Goal: Information Seeking & Learning: Learn about a topic

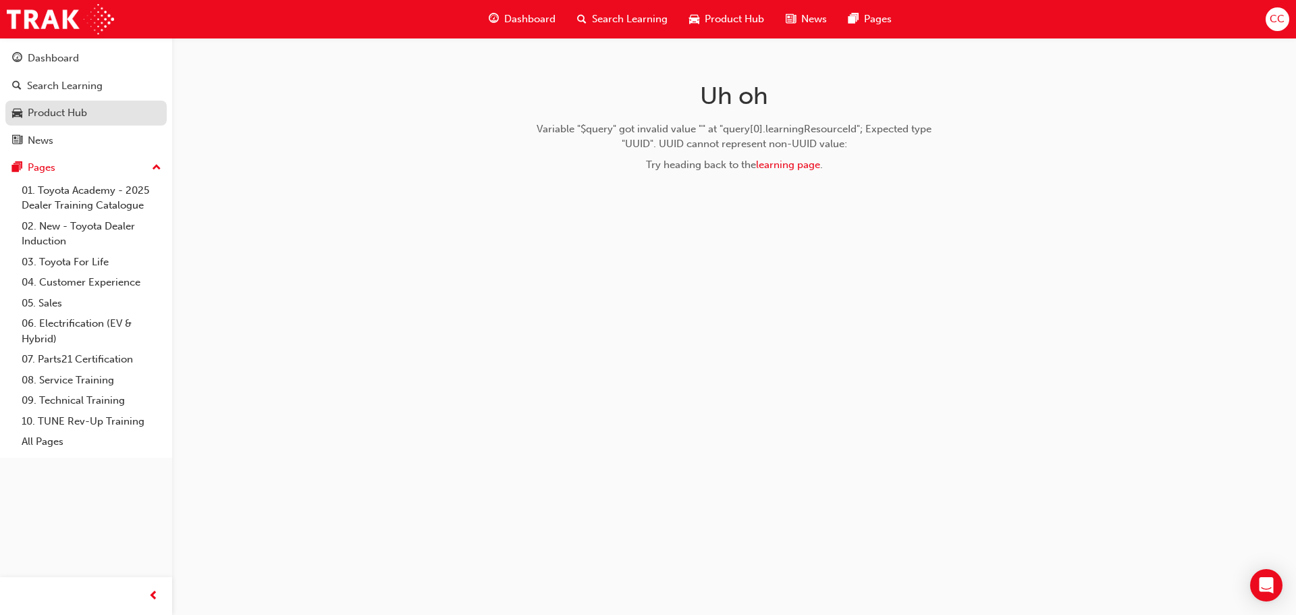
click at [106, 121] on link "Product Hub" at bounding box center [85, 113] width 161 height 25
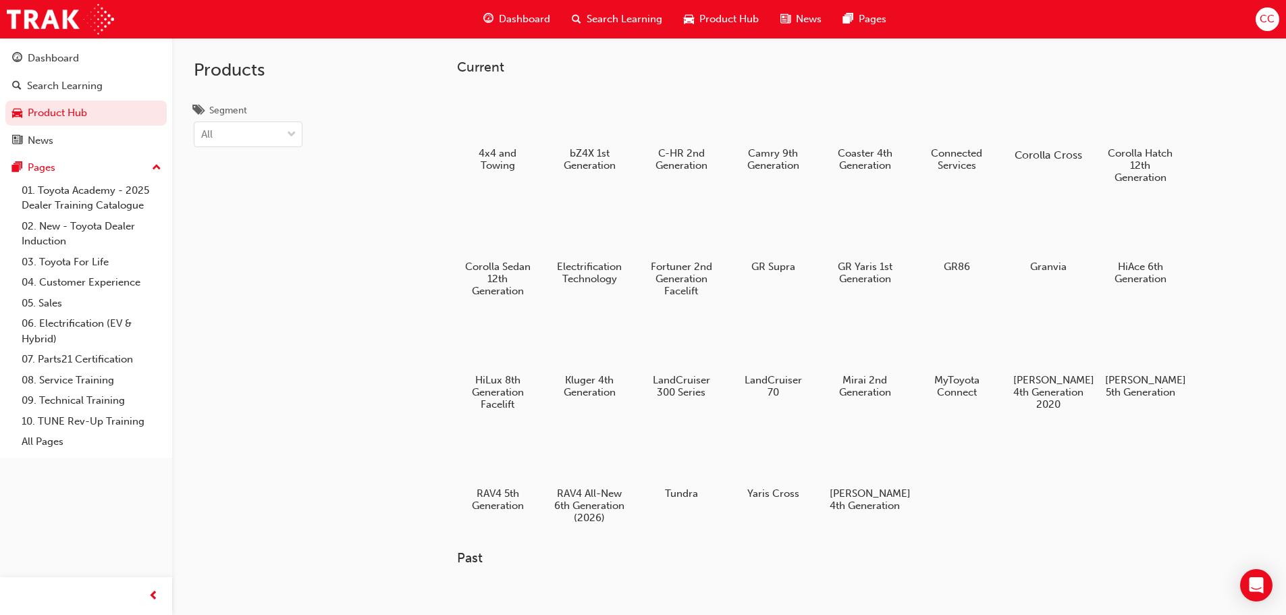
click at [1054, 148] on h5 "Corolla Cross" at bounding box center [1047, 154] width 75 height 13
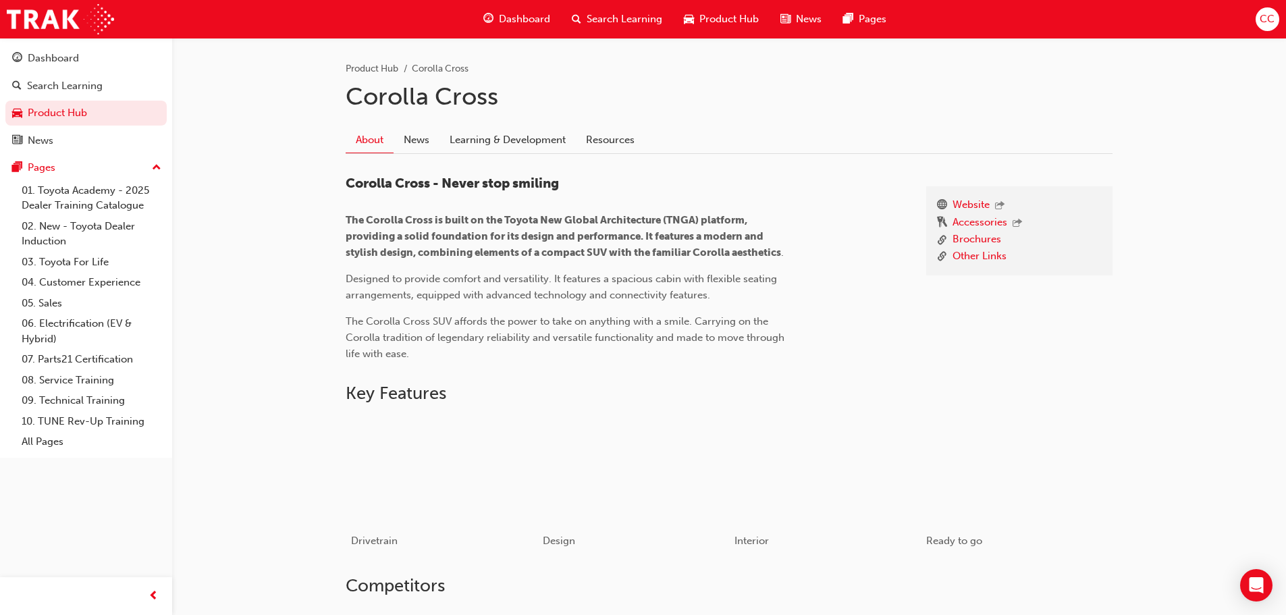
scroll to position [270, 0]
click at [967, 260] on link "Other Links" at bounding box center [979, 255] width 54 height 17
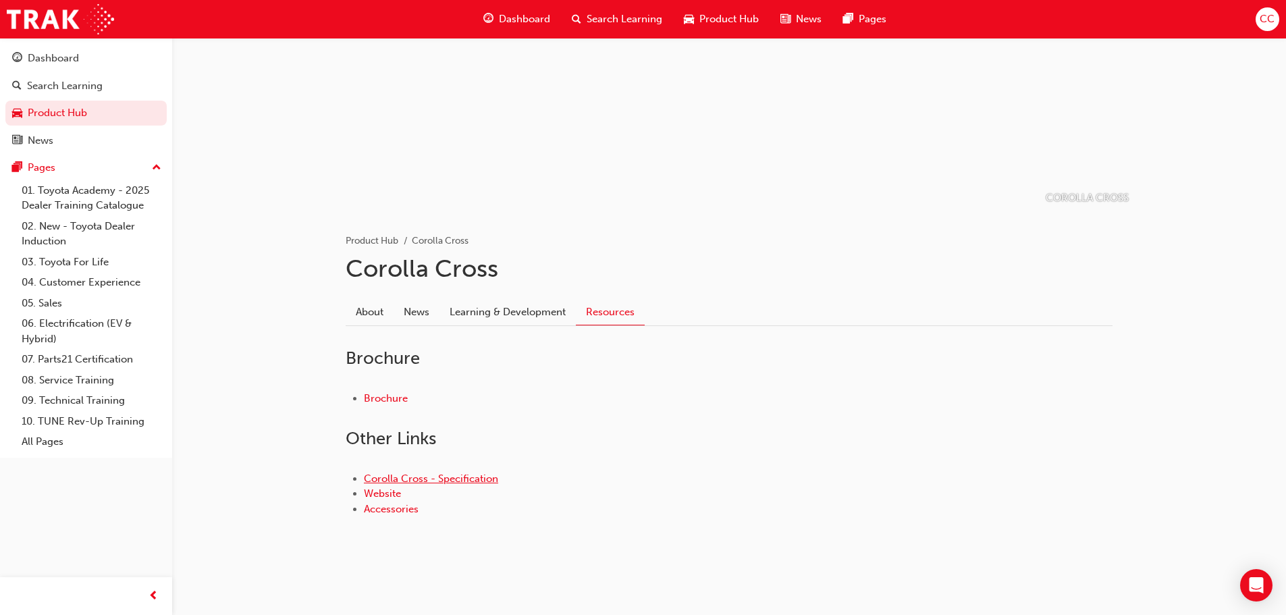
click at [479, 474] on link "Corolla Cross - Specification" at bounding box center [431, 478] width 134 height 12
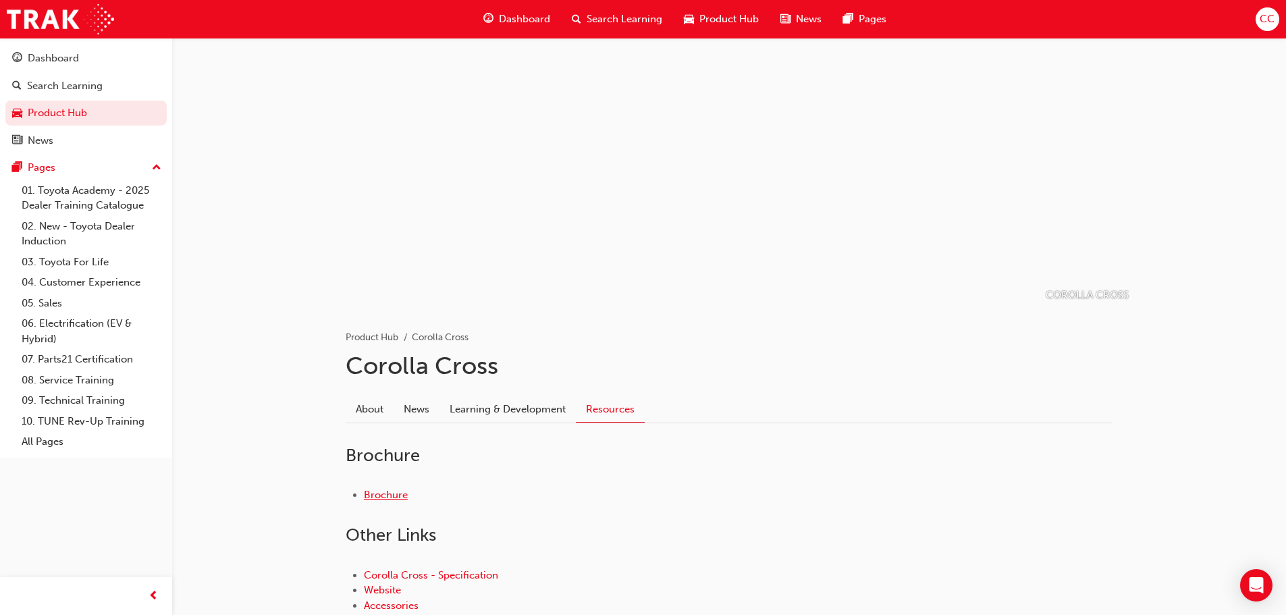
click at [406, 489] on link "Brochure" at bounding box center [386, 495] width 44 height 12
click at [493, 412] on link "Learning & Development" at bounding box center [507, 409] width 136 height 26
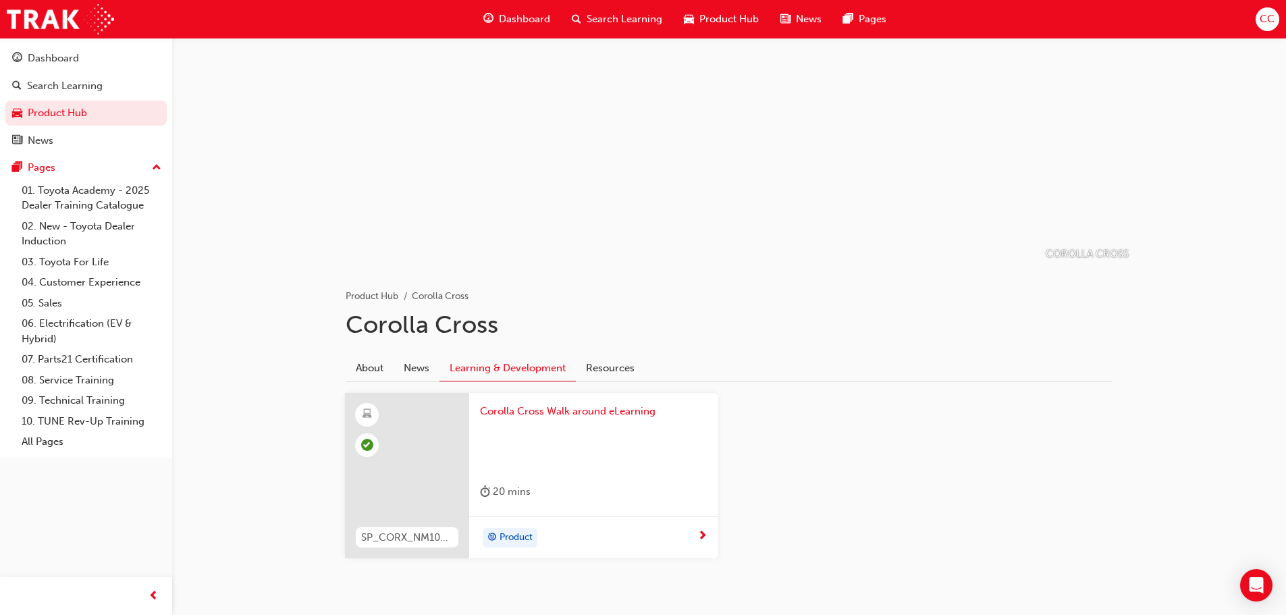
scroll to position [83, 0]
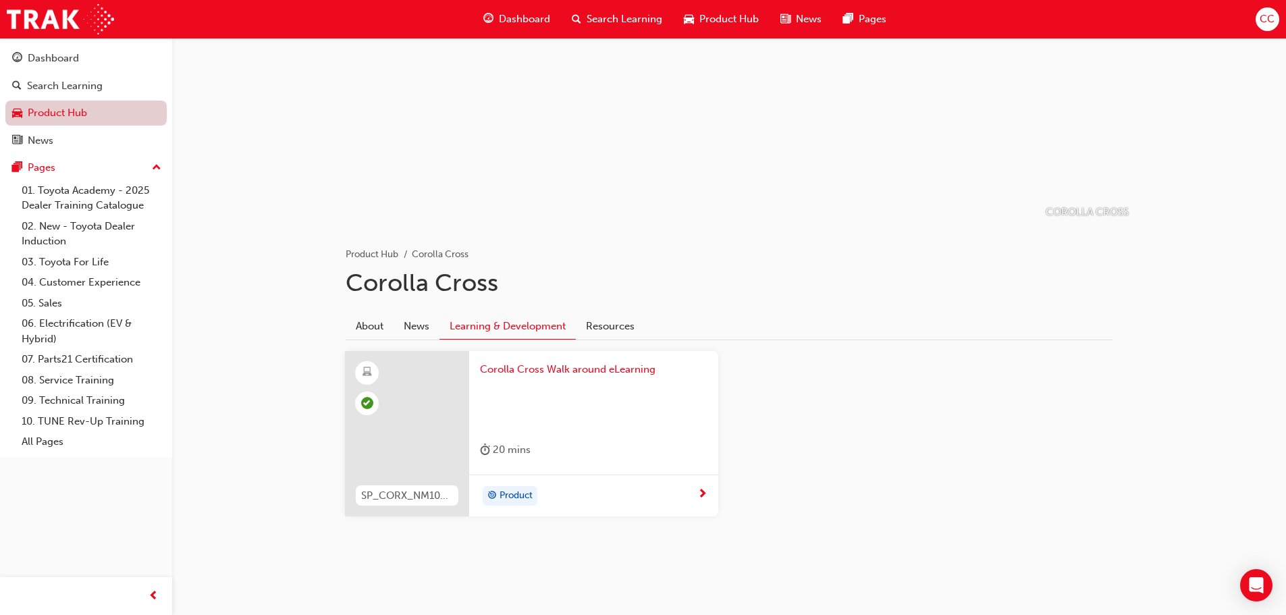
click at [103, 109] on link "Product Hub" at bounding box center [85, 113] width 161 height 25
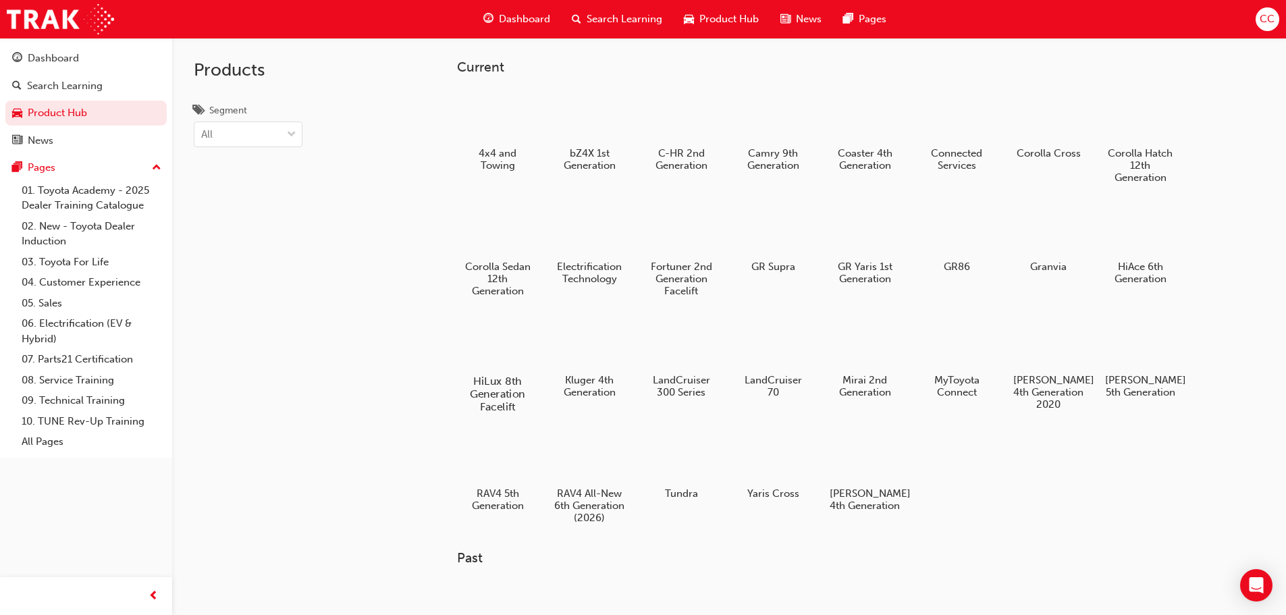
click at [508, 371] on div "HiLux 8th Generation Facelift" at bounding box center [497, 364] width 86 height 109
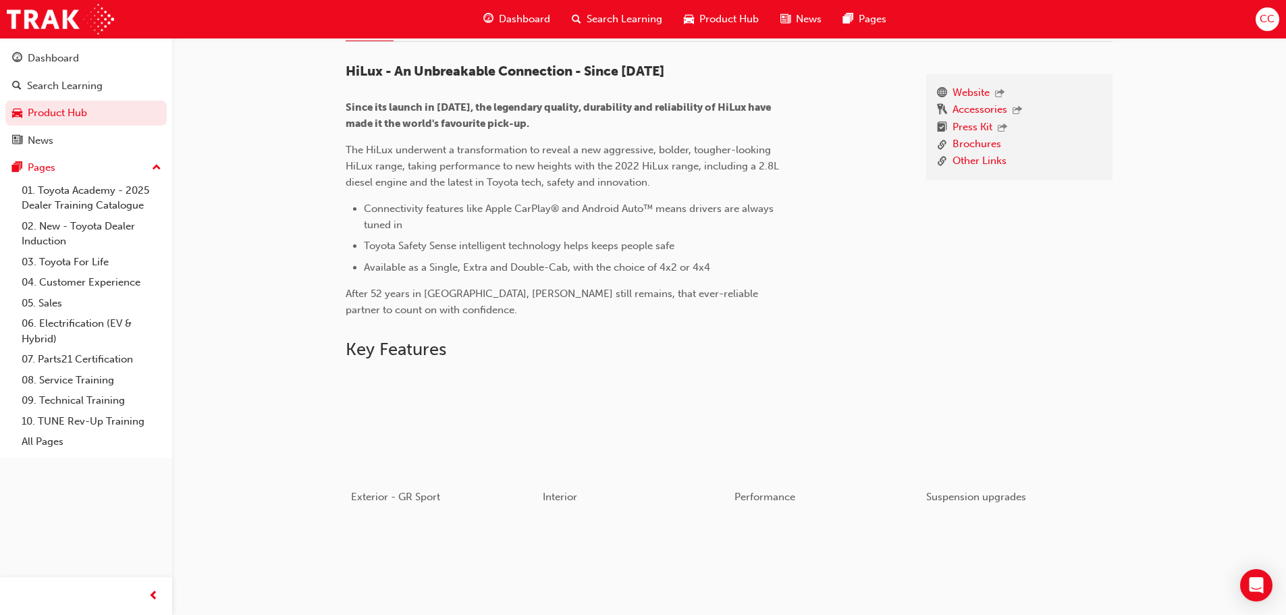
scroll to position [135, 0]
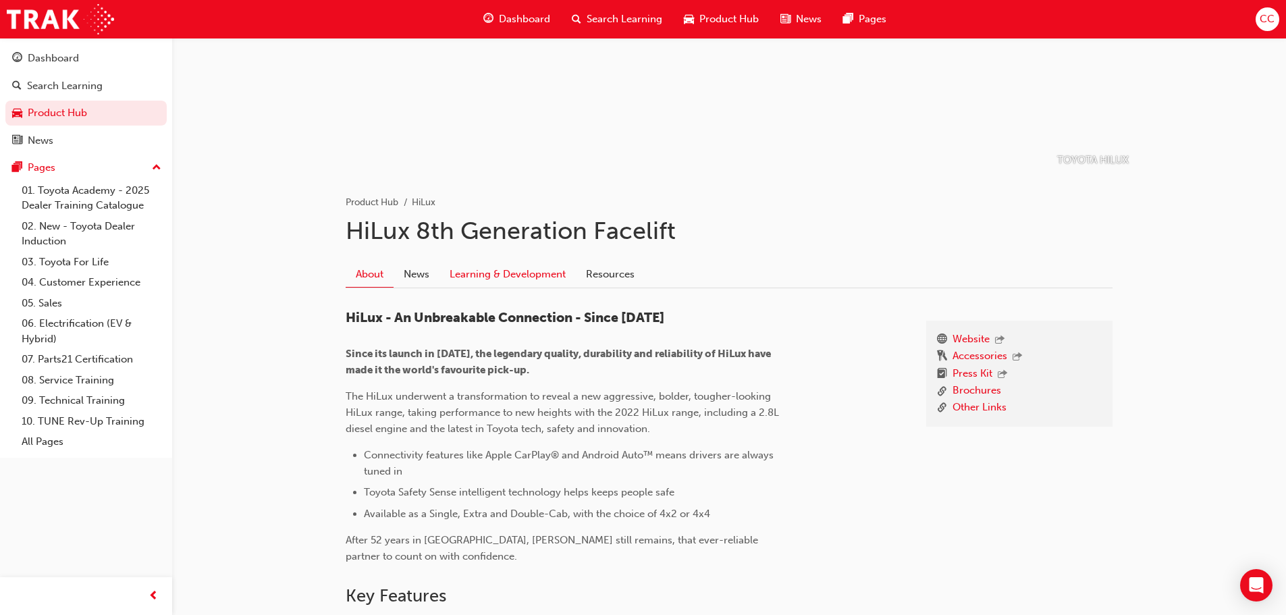
click at [489, 273] on link "Learning & Development" at bounding box center [507, 274] width 136 height 26
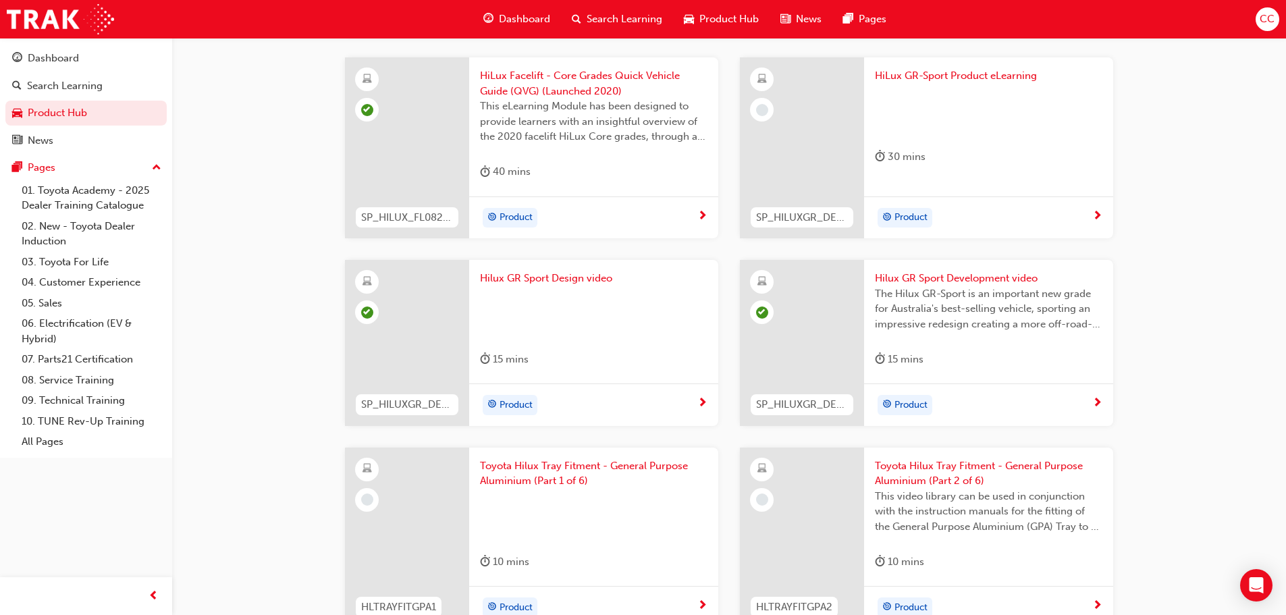
scroll to position [1147, 0]
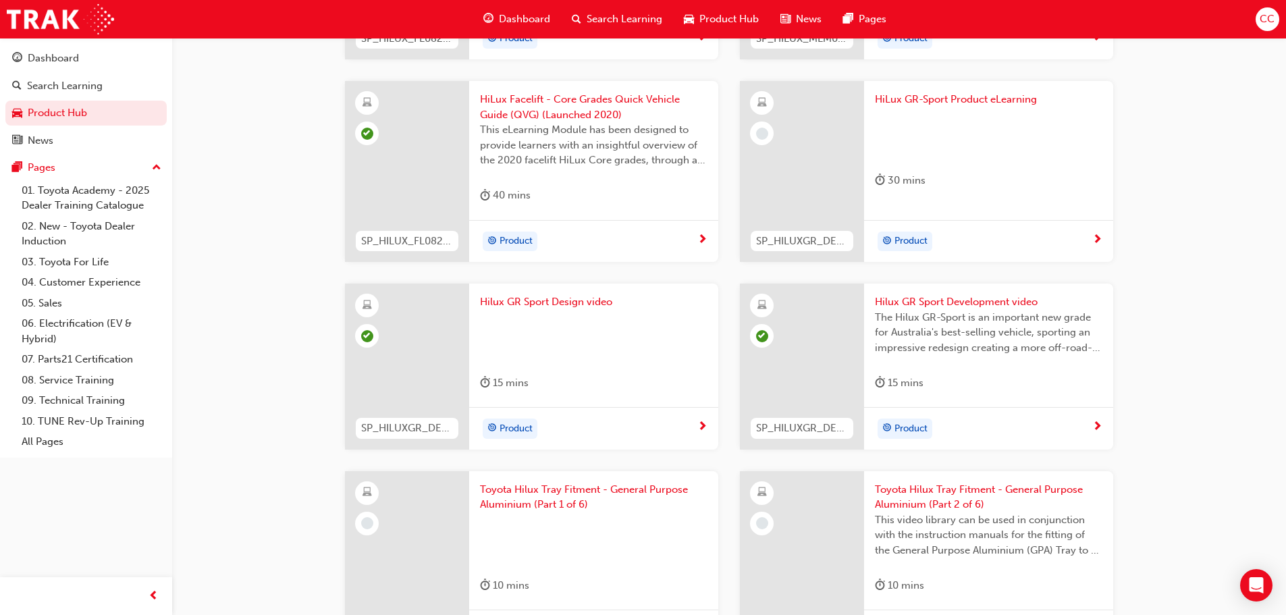
click at [1000, 85] on div "HiLux GR-Sport Product eLearning 30 mins" at bounding box center [988, 143] width 249 height 124
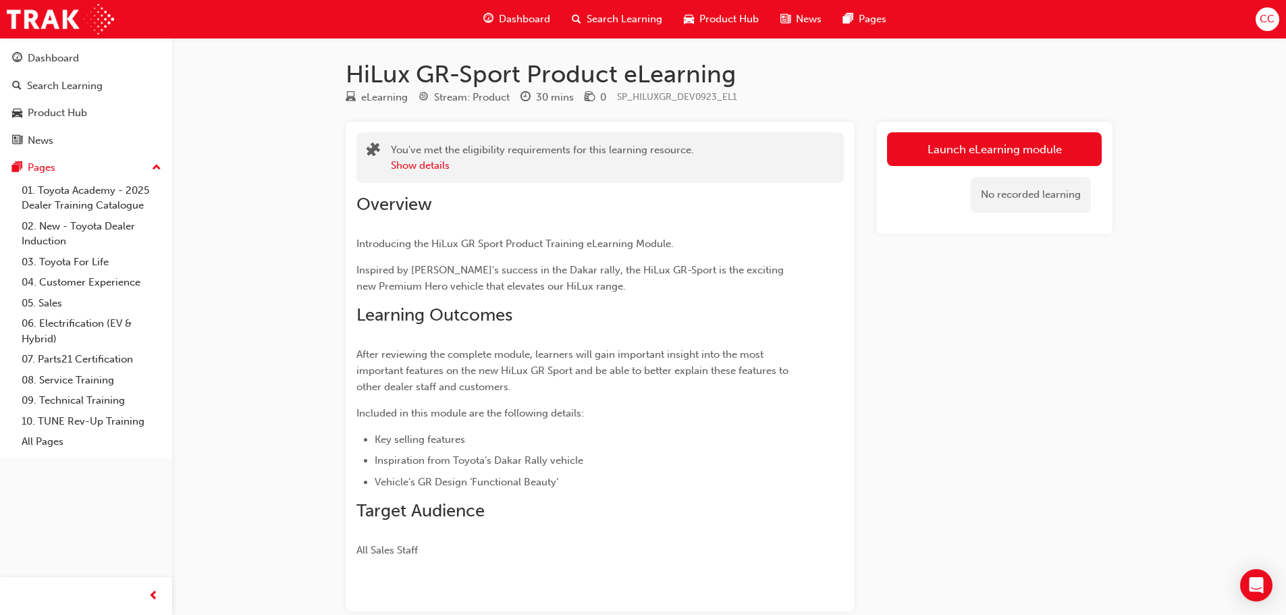
click at [981, 149] on link "Launch eLearning module" at bounding box center [994, 149] width 215 height 34
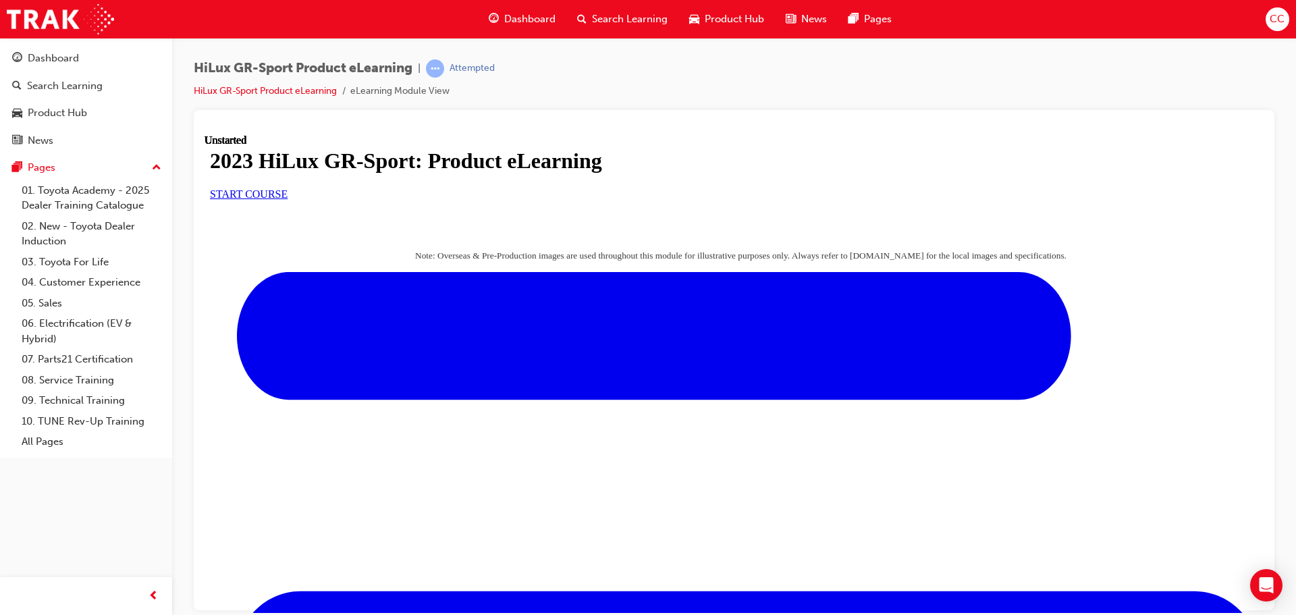
click at [288, 199] on link "START COURSE" at bounding box center [249, 193] width 78 height 11
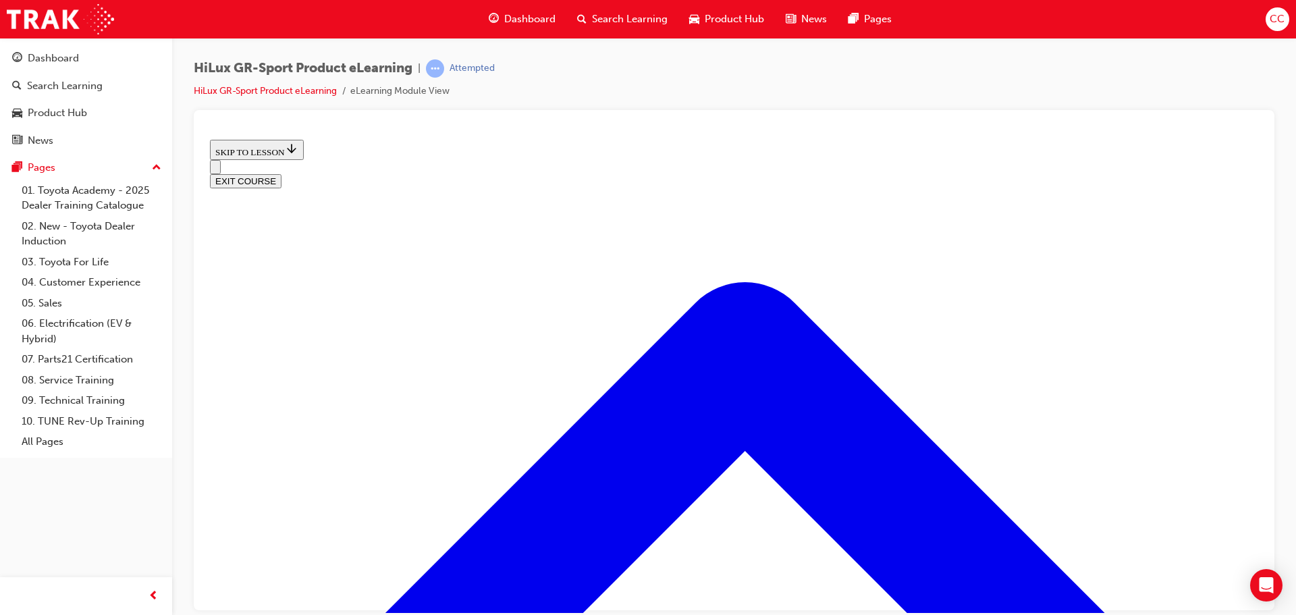
scroll to position [582, 0]
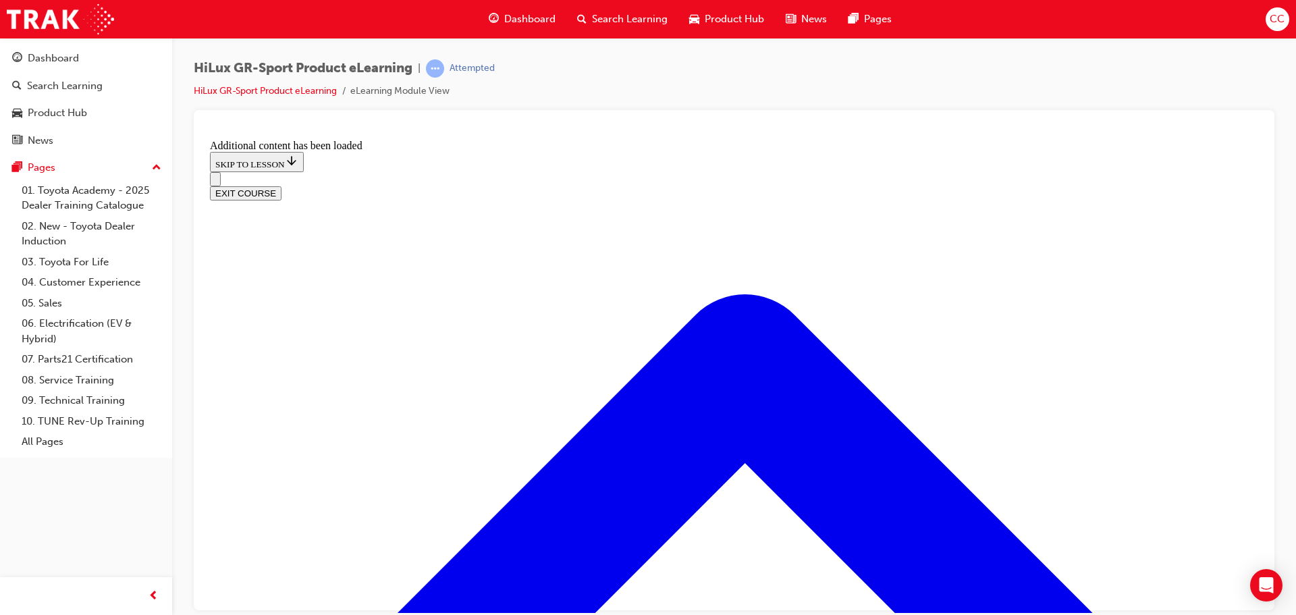
scroll to position [1276, 0]
drag, startPoint x: 539, startPoint y: 355, endPoint x: 572, endPoint y: 426, distance: 78.2
drag, startPoint x: 592, startPoint y: 342, endPoint x: 643, endPoint y: 496, distance: 162.0
drag, startPoint x: 662, startPoint y: 497, endPoint x: 676, endPoint y: 343, distance: 155.2
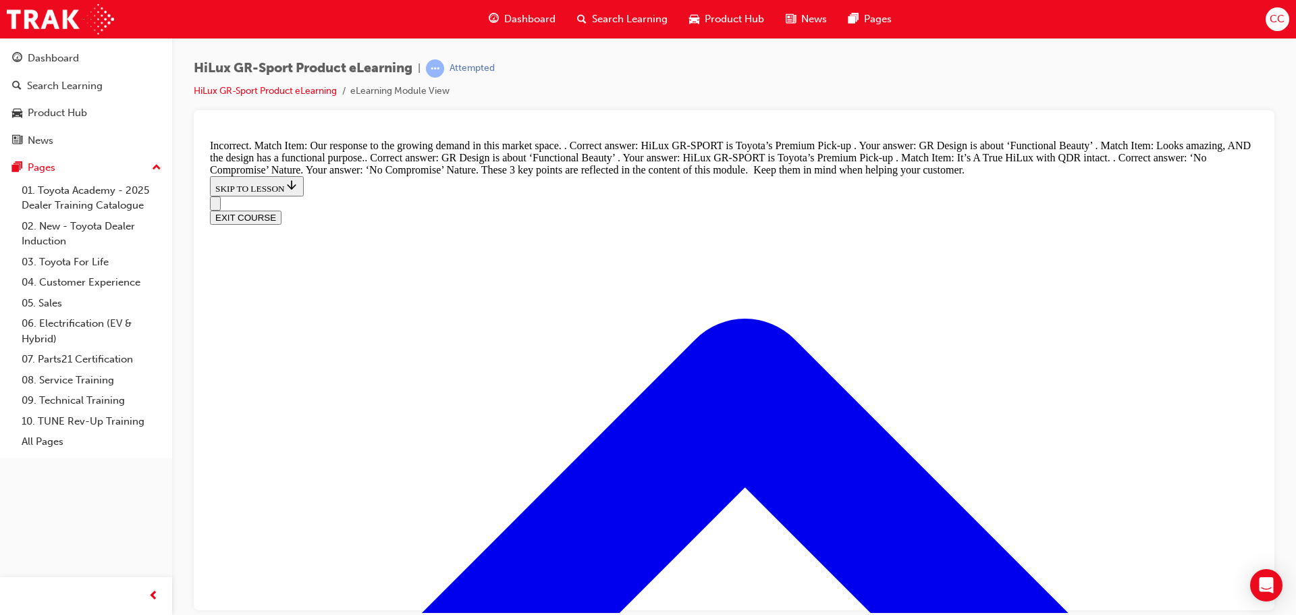
scroll to position [1325, 0]
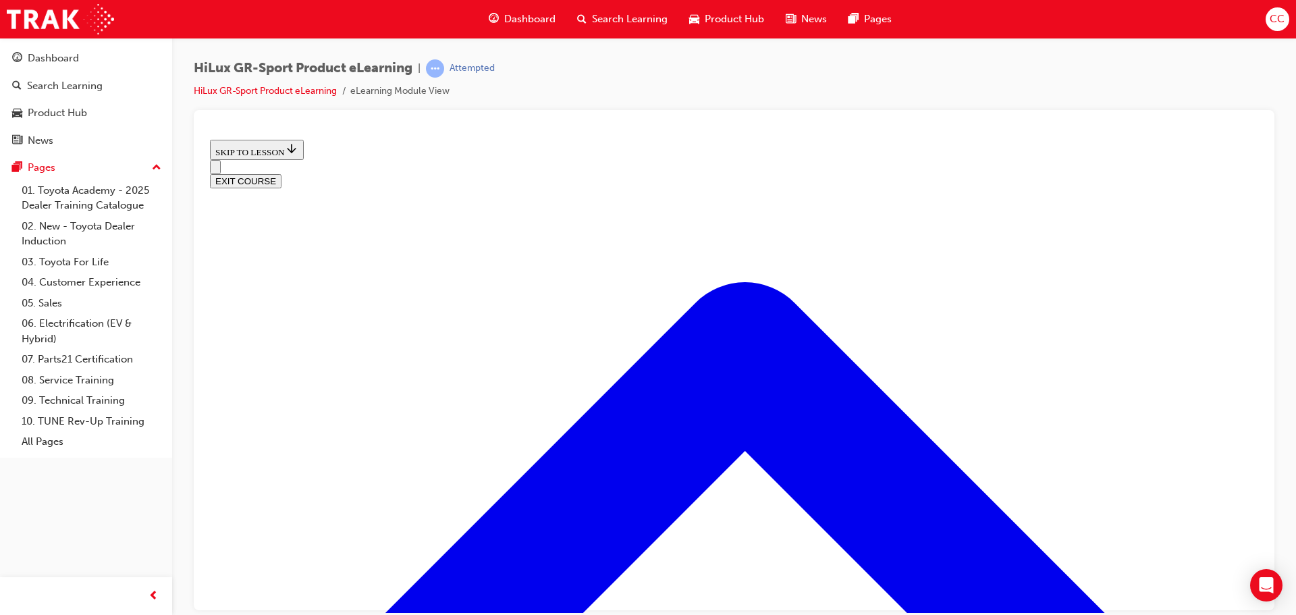
scroll to position [782, 0]
drag, startPoint x: 1031, startPoint y: 199, endPoint x: 1054, endPoint y: 220, distance: 31.1
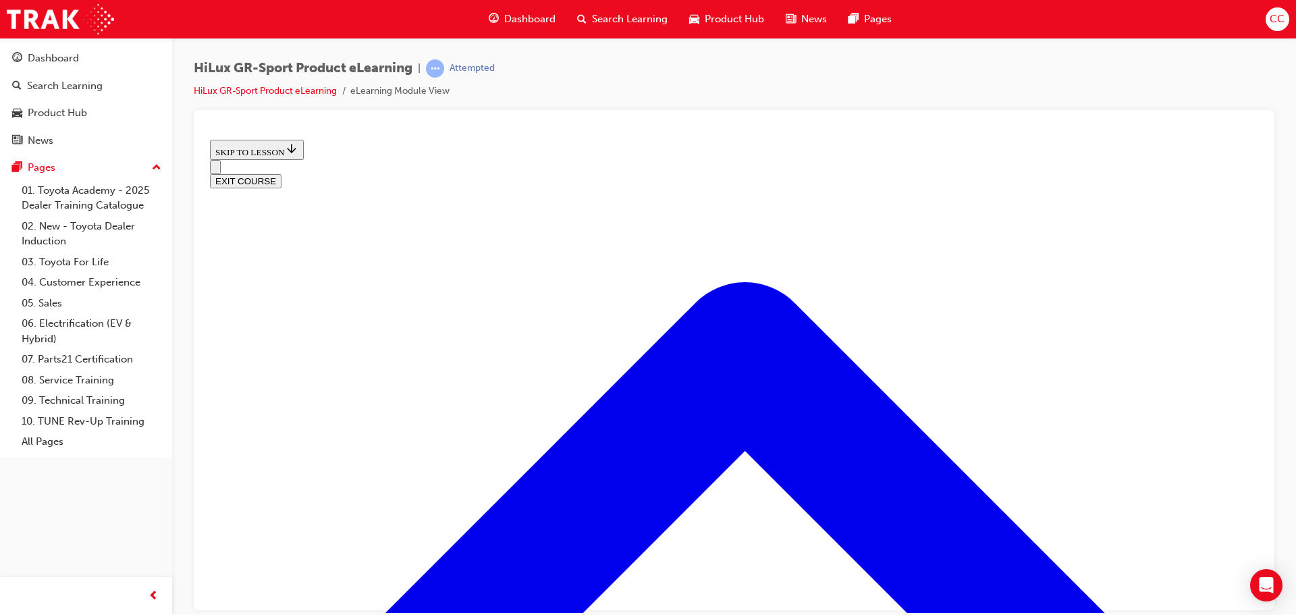
scroll to position [582, 0]
drag, startPoint x: 731, startPoint y: 517, endPoint x: 752, endPoint y: 517, distance: 20.9
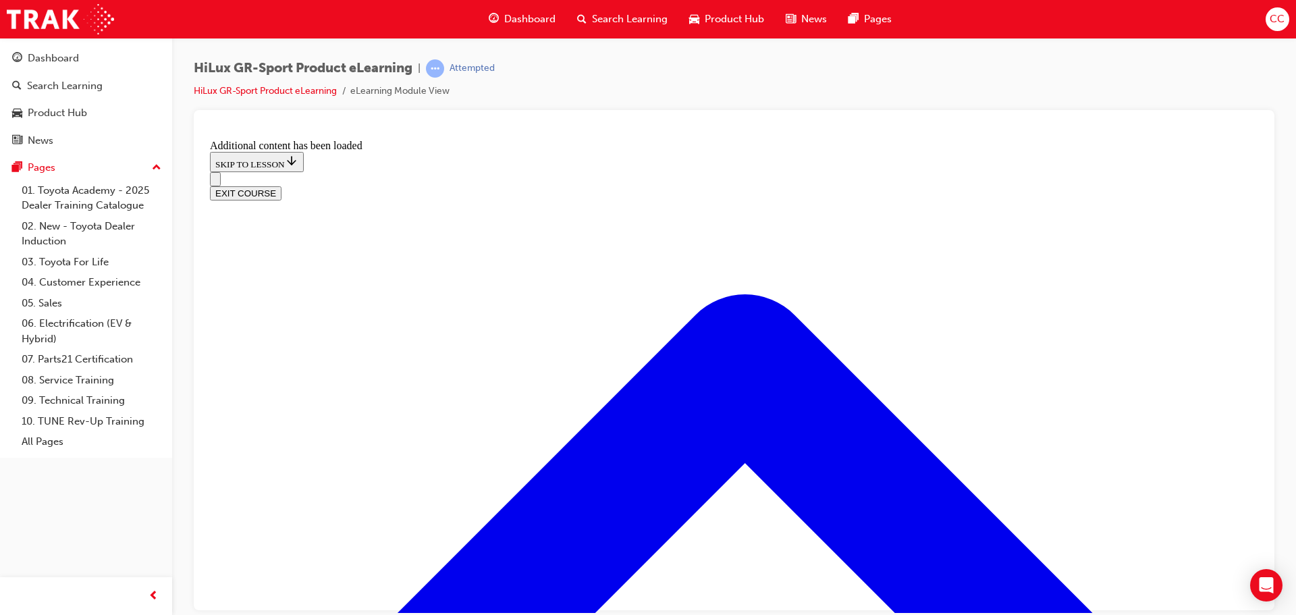
scroll to position [1129, 0]
radio input "true"
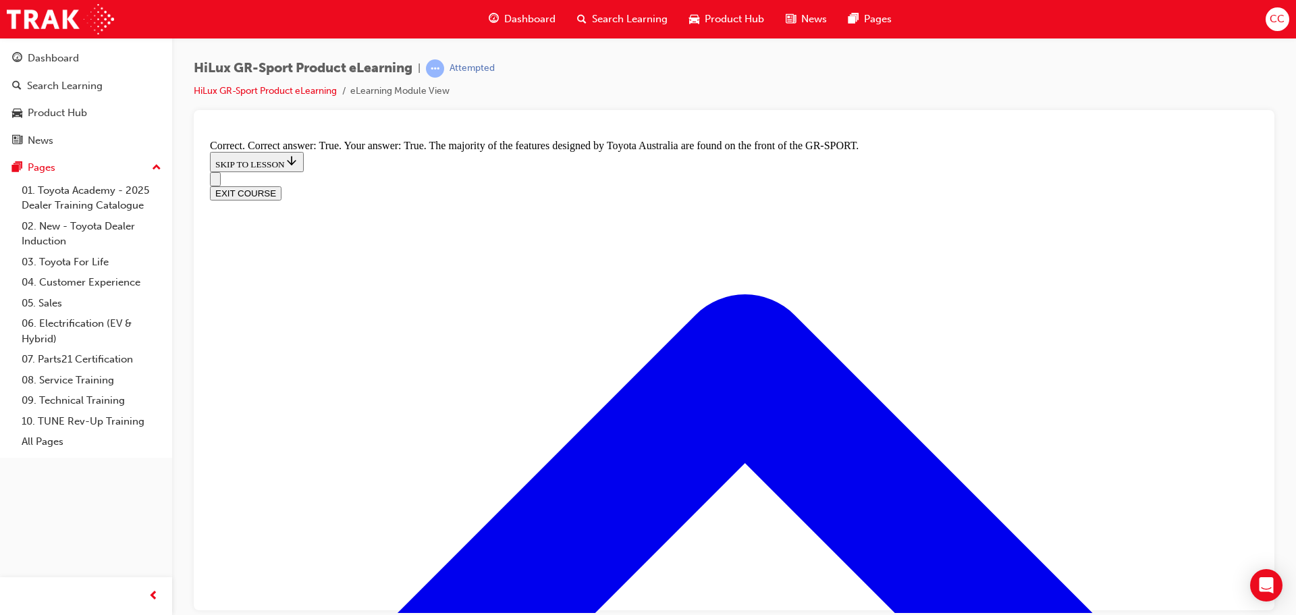
scroll to position [1737, 0]
radio input "true"
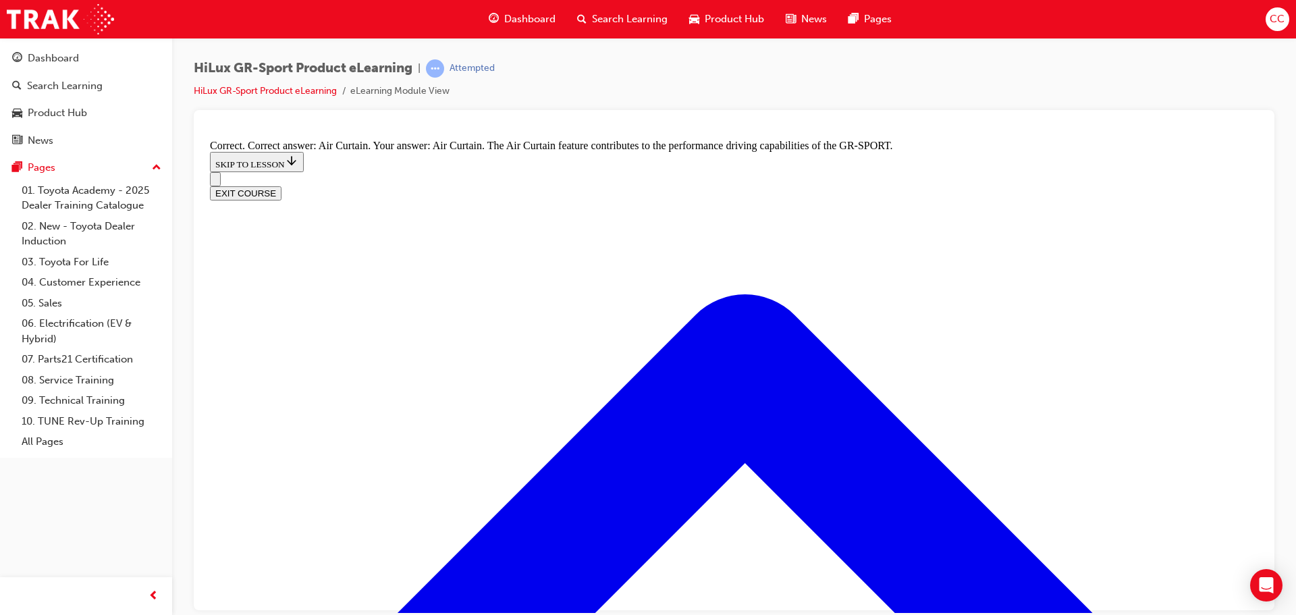
radio input "true"
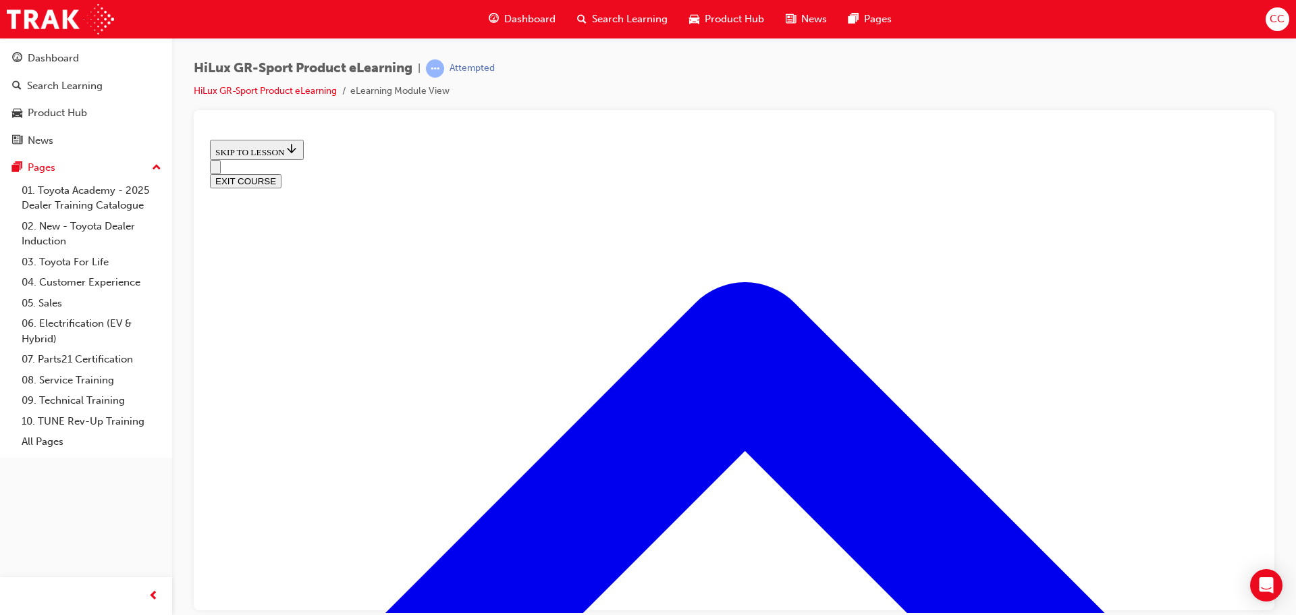
scroll to position [173, 0]
drag, startPoint x: 956, startPoint y: 408, endPoint x: 992, endPoint y: 402, distance: 36.2
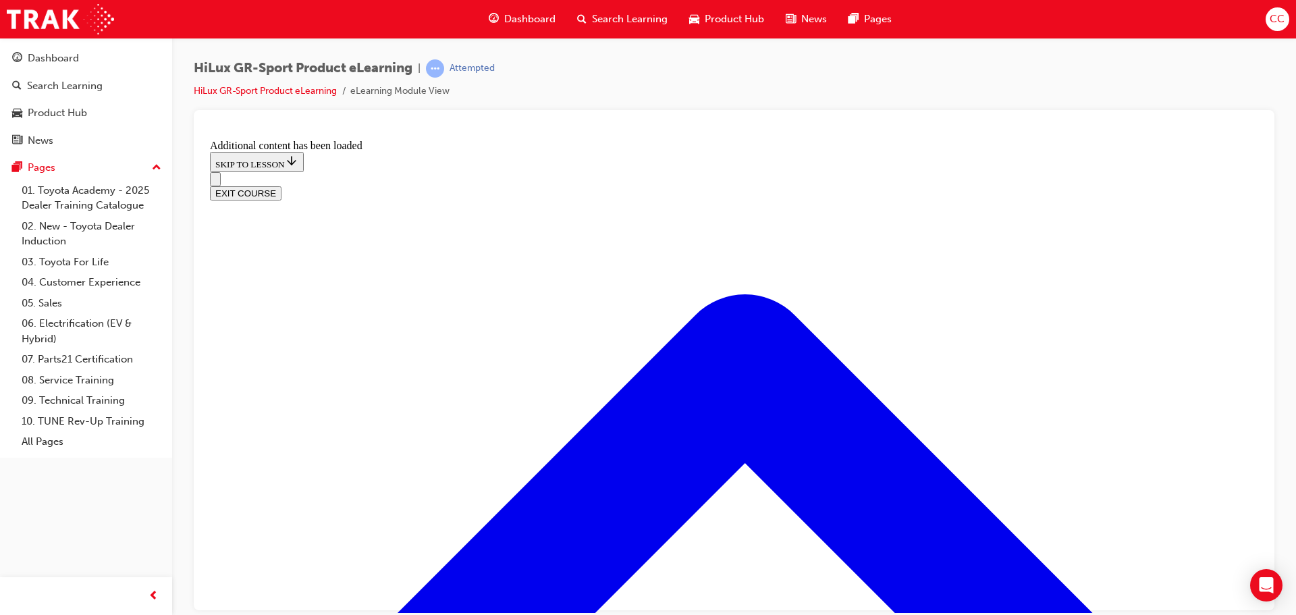
scroll to position [723, 0]
radio input "true"
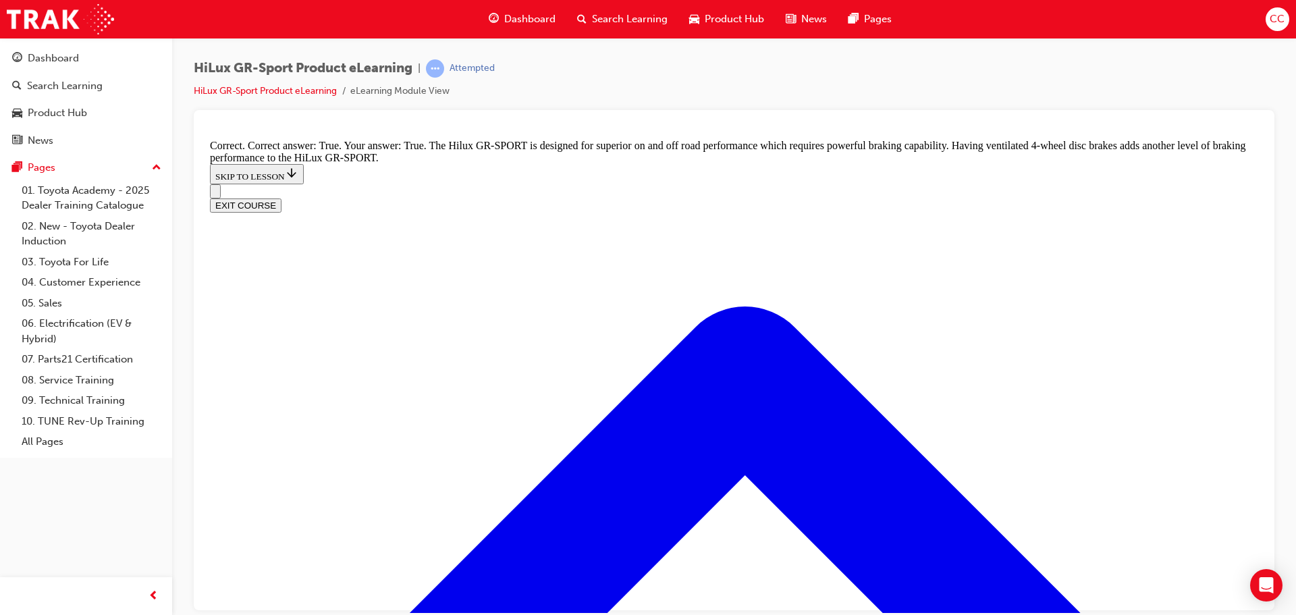
scroll to position [1023, 0]
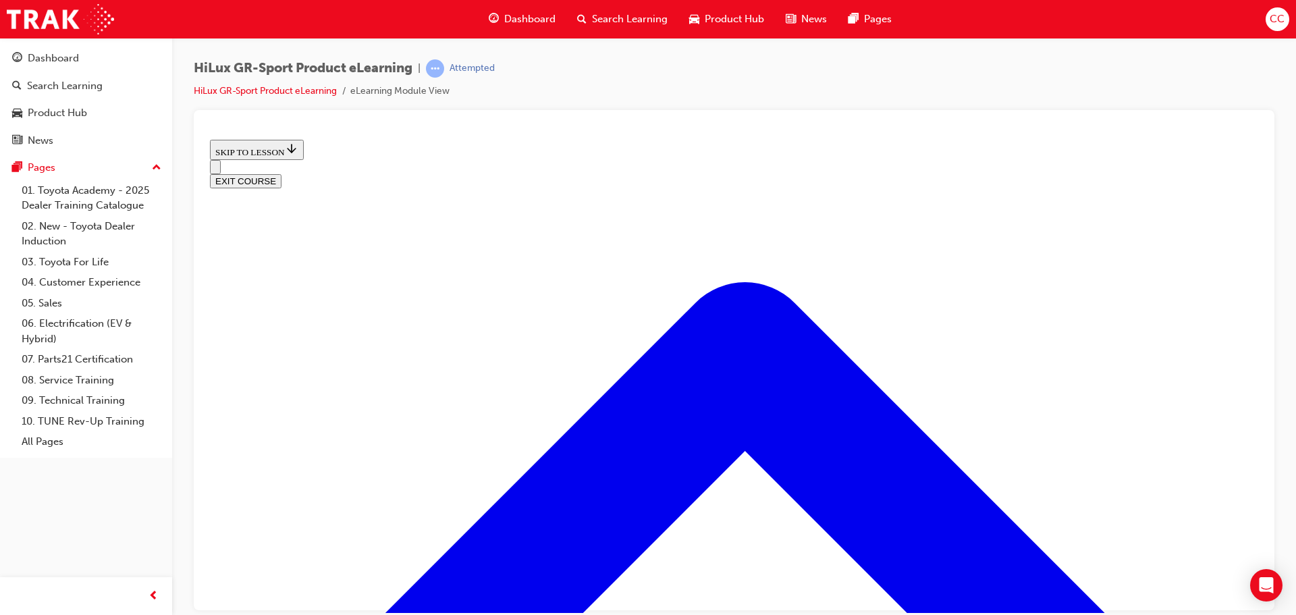
scroll to position [1274, 0]
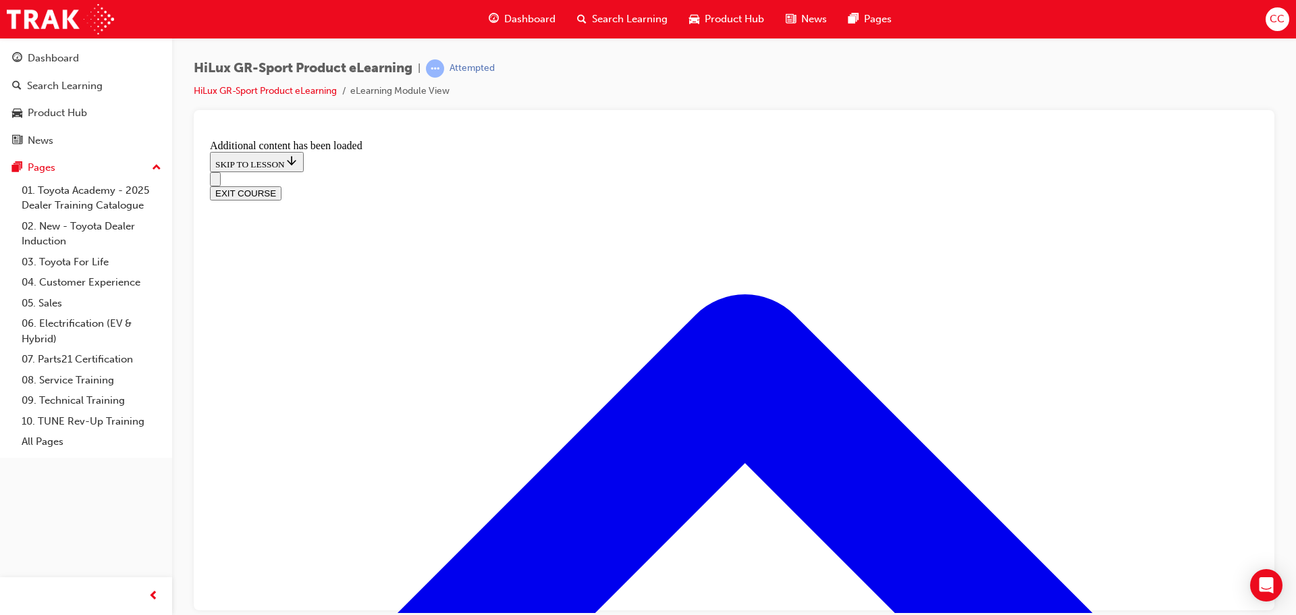
scroll to position [1623, 0]
checkbox input "true"
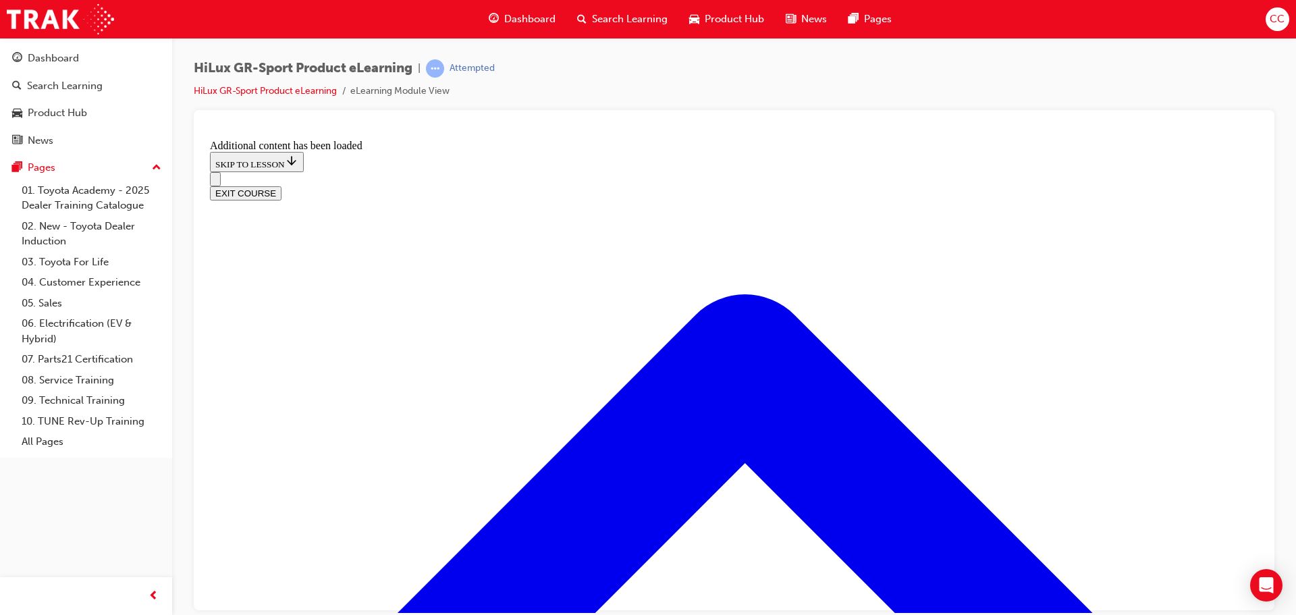
checkbox input "true"
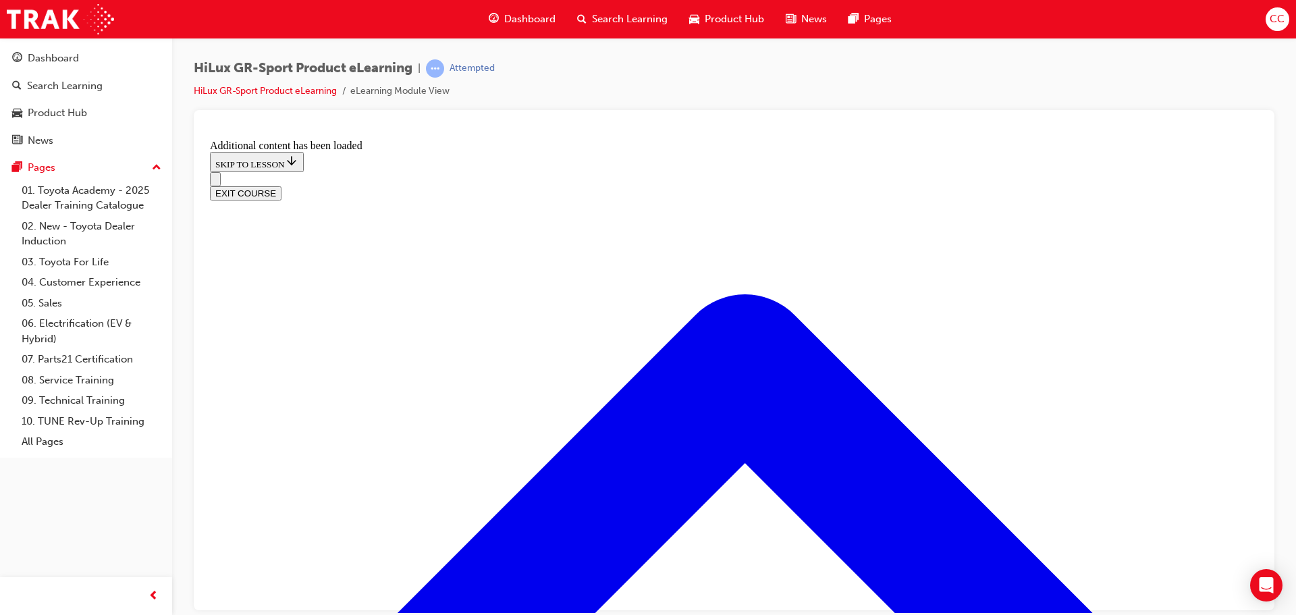
checkbox input "true"
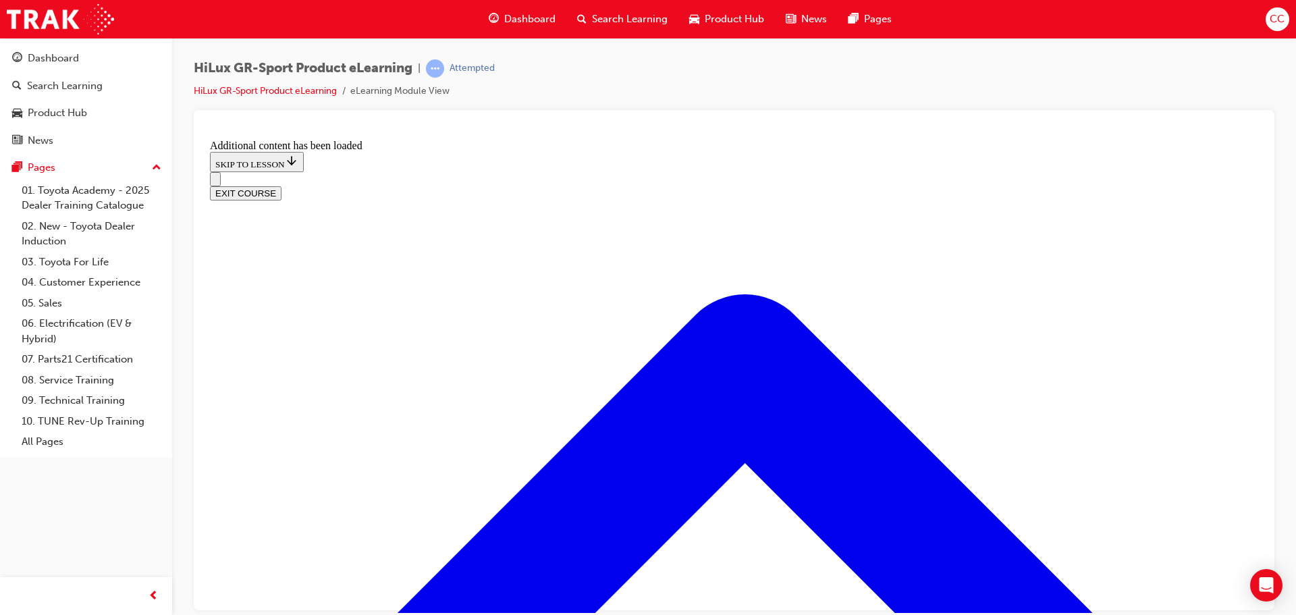
checkbox input "true"
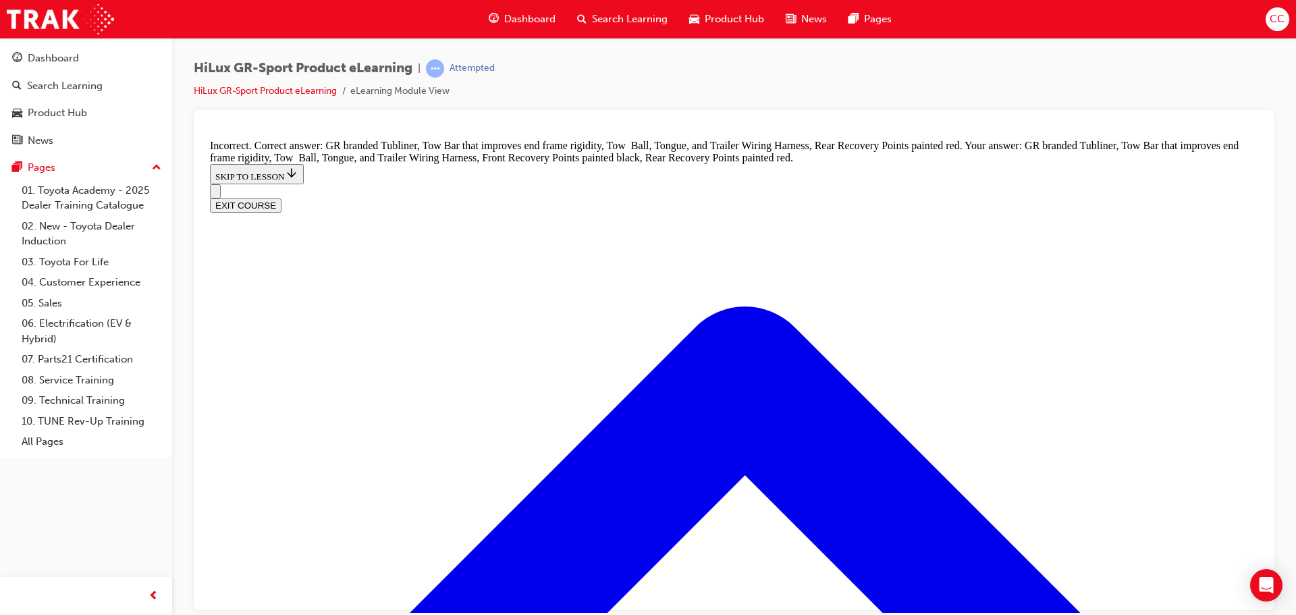
scroll to position [1988, 0]
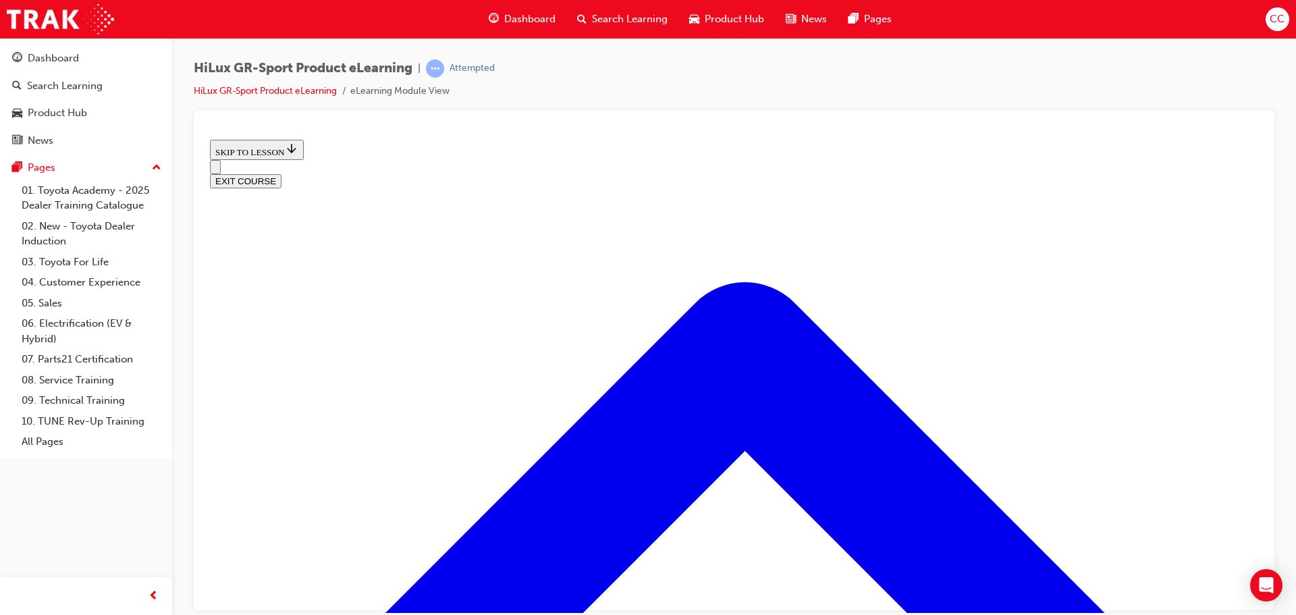
scroll to position [409, 0]
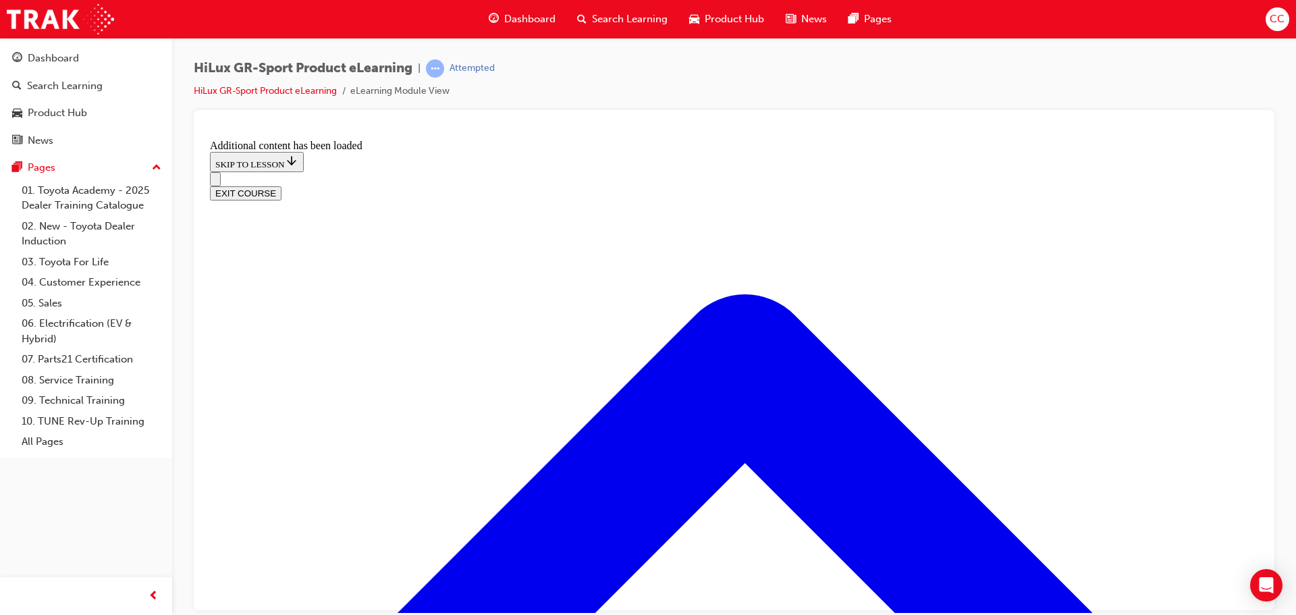
scroll to position [1222, 0]
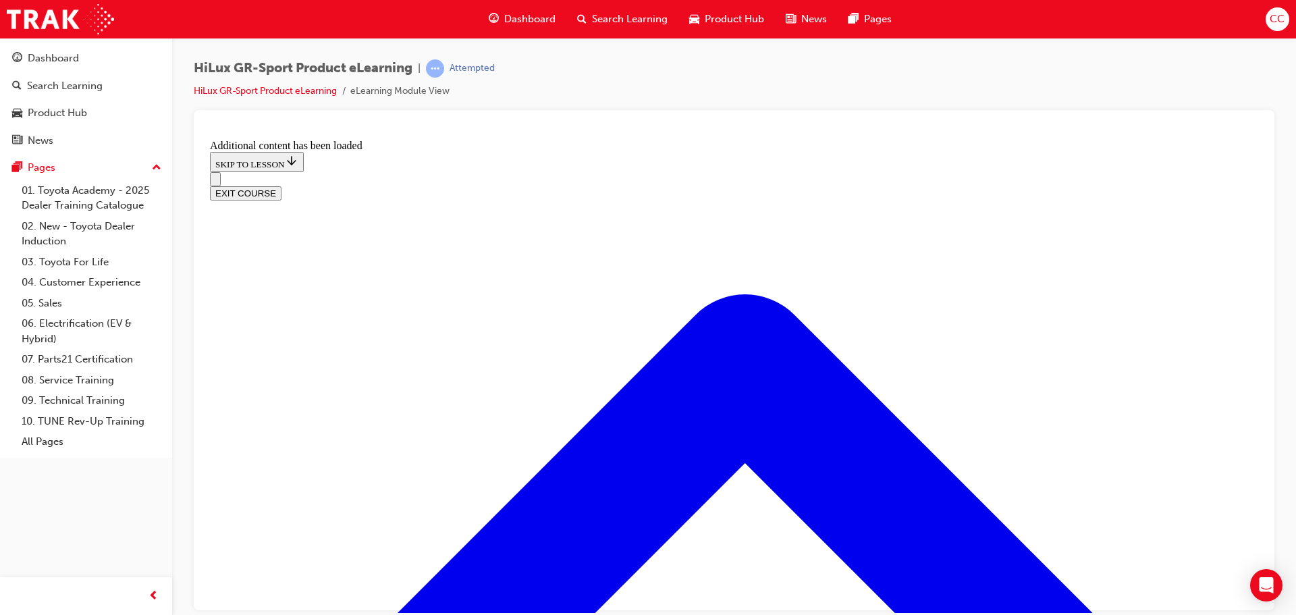
checkbox input "true"
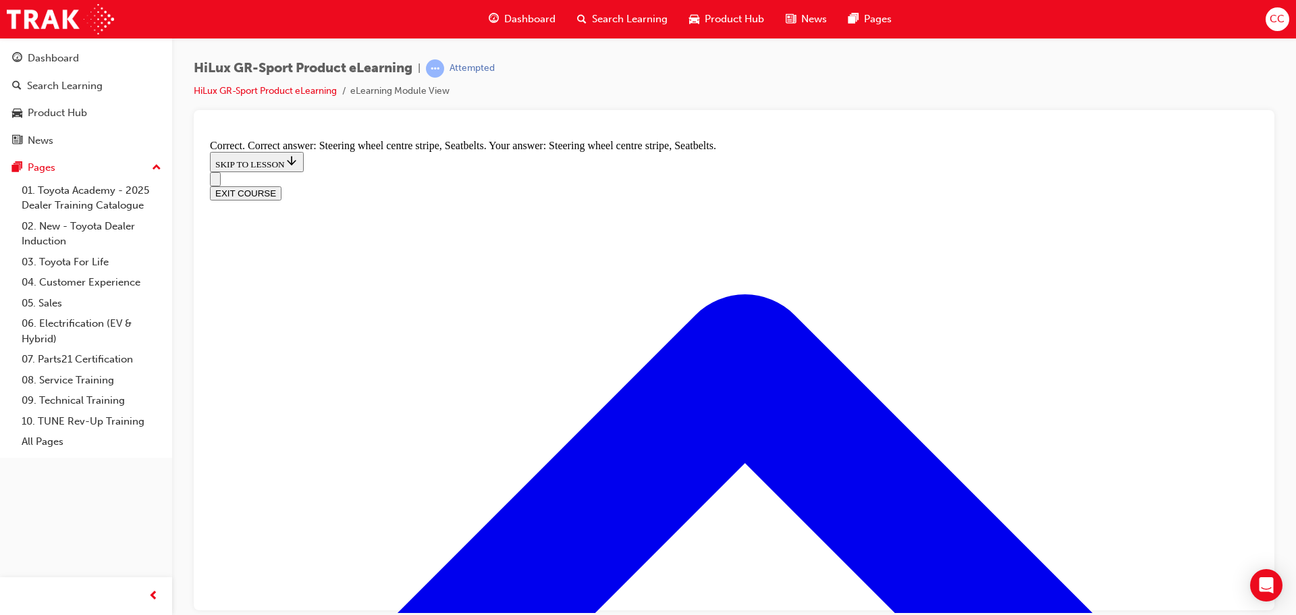
scroll to position [2163, 0]
radio input "true"
drag, startPoint x: 769, startPoint y: 522, endPoint x: 774, endPoint y: 536, distance: 14.3
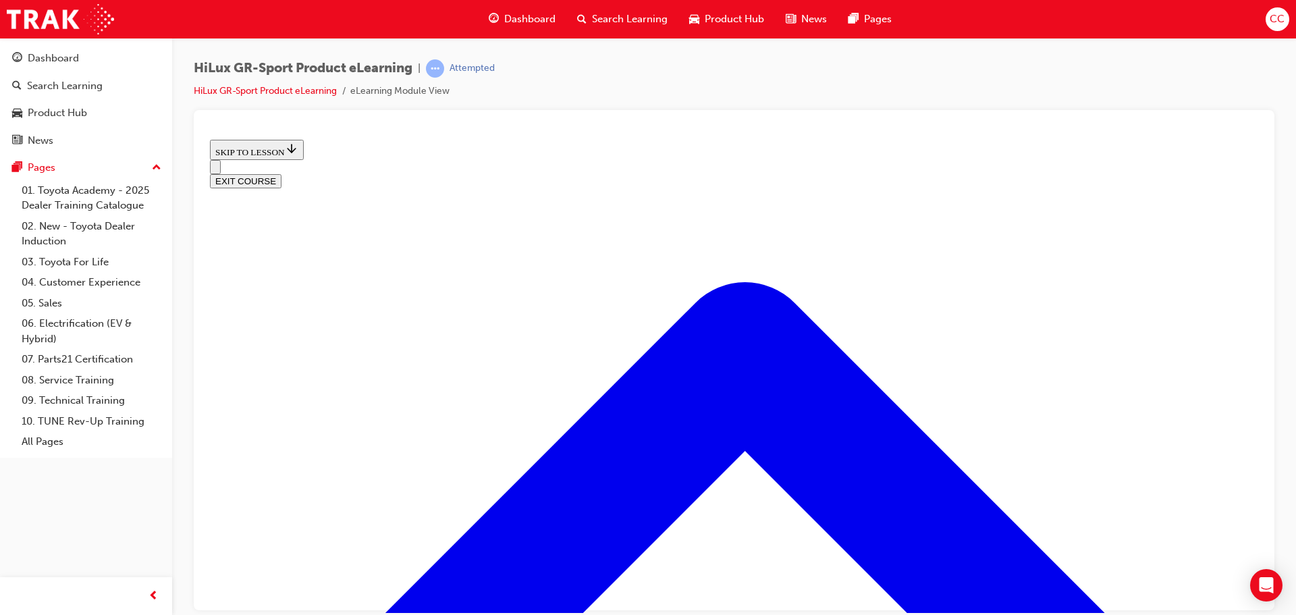
scroll to position [570, 0]
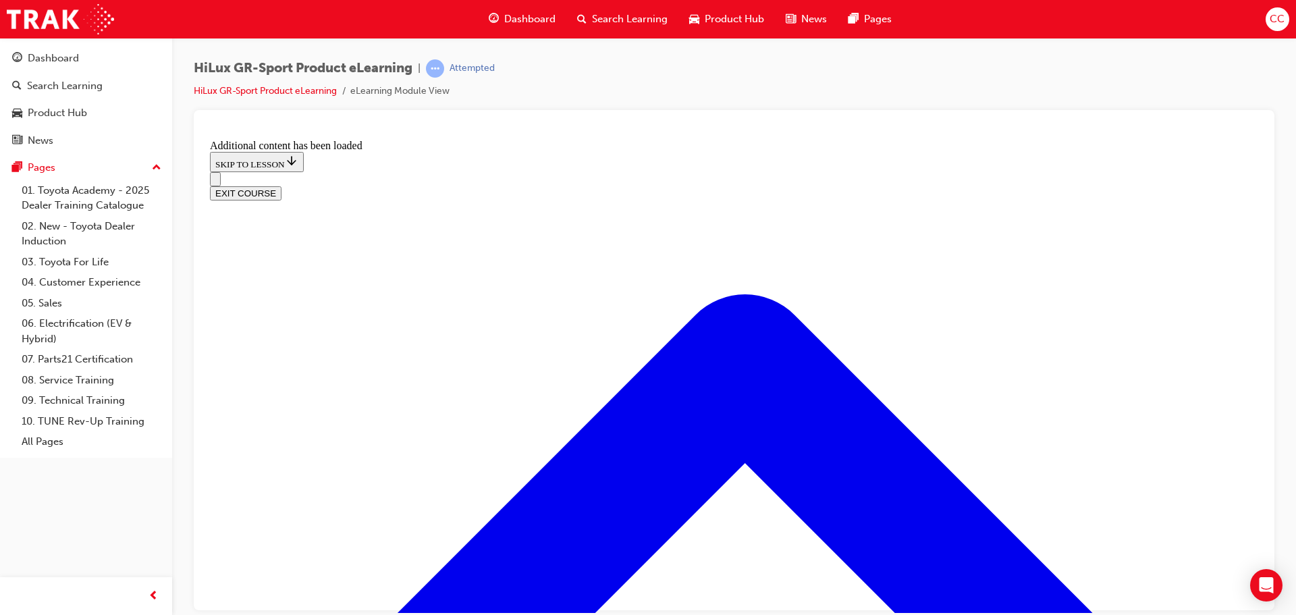
scroll to position [919, 0]
drag, startPoint x: 524, startPoint y: 276, endPoint x: 865, endPoint y: 304, distance: 342.0
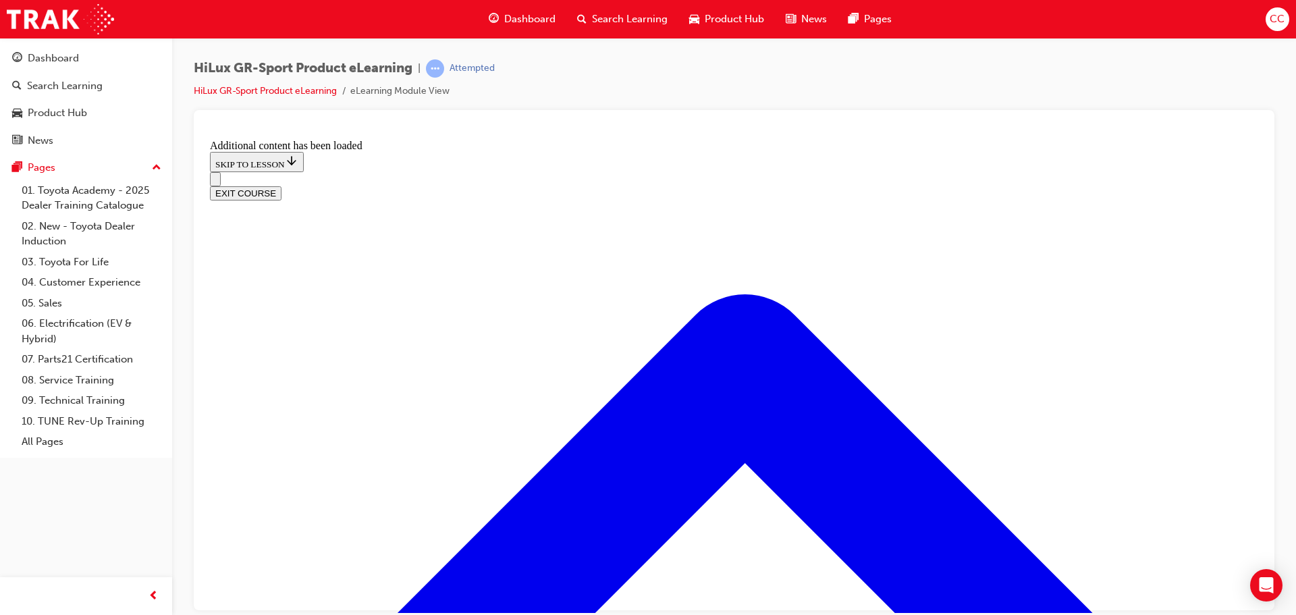
radio input "true"
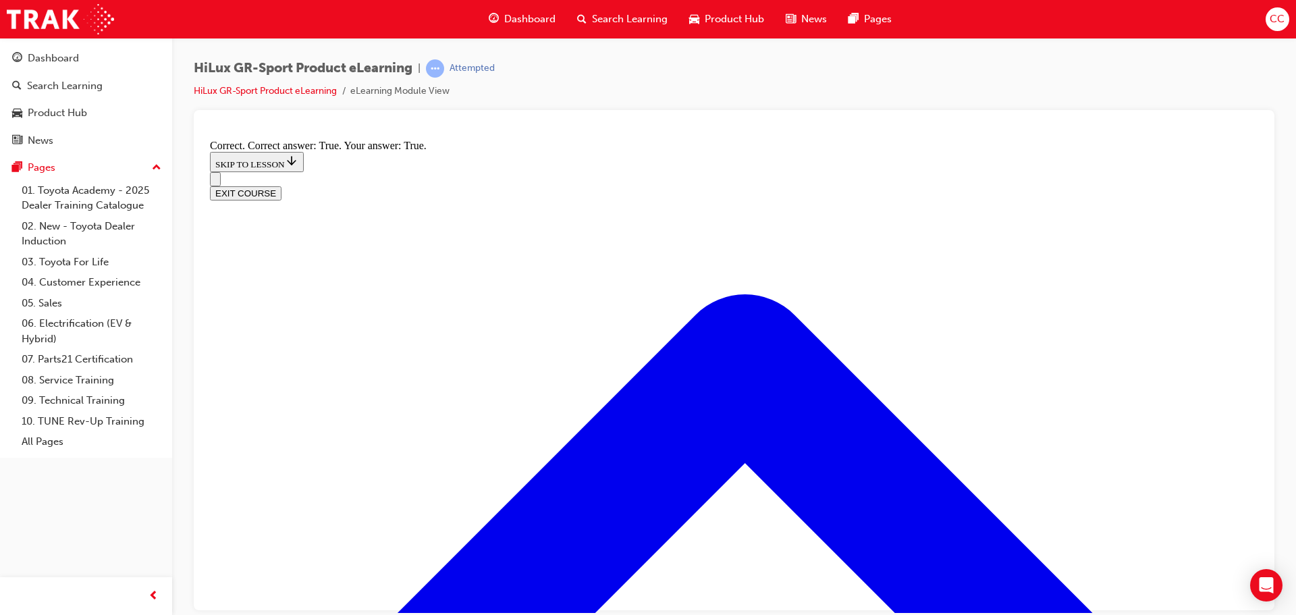
scroll to position [1088, 0]
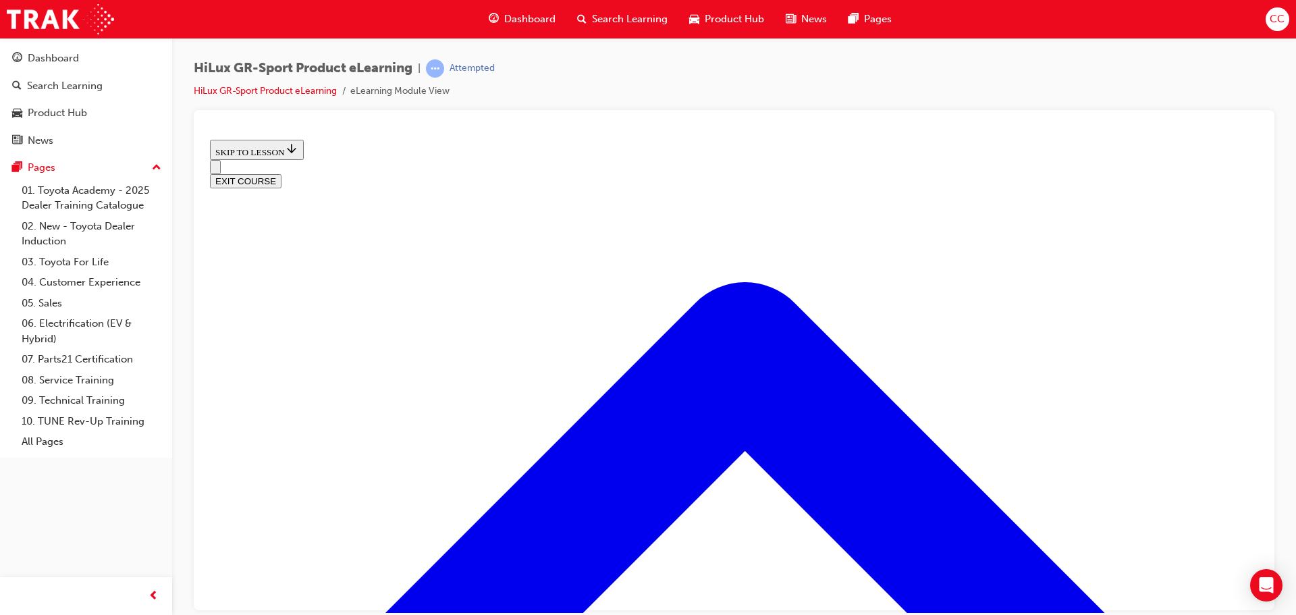
scroll to position [1762, 0]
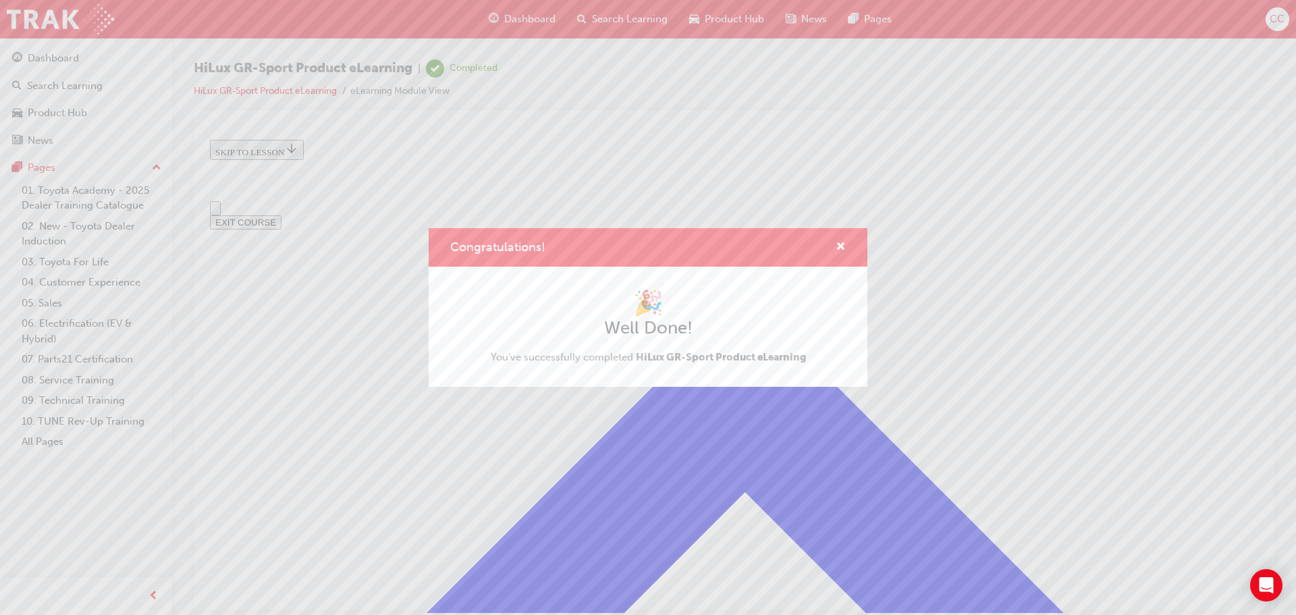
click at [847, 245] on div "Congratulations!" at bounding box center [648, 247] width 439 height 38
click at [845, 245] on span "cross-icon" at bounding box center [841, 248] width 10 height 12
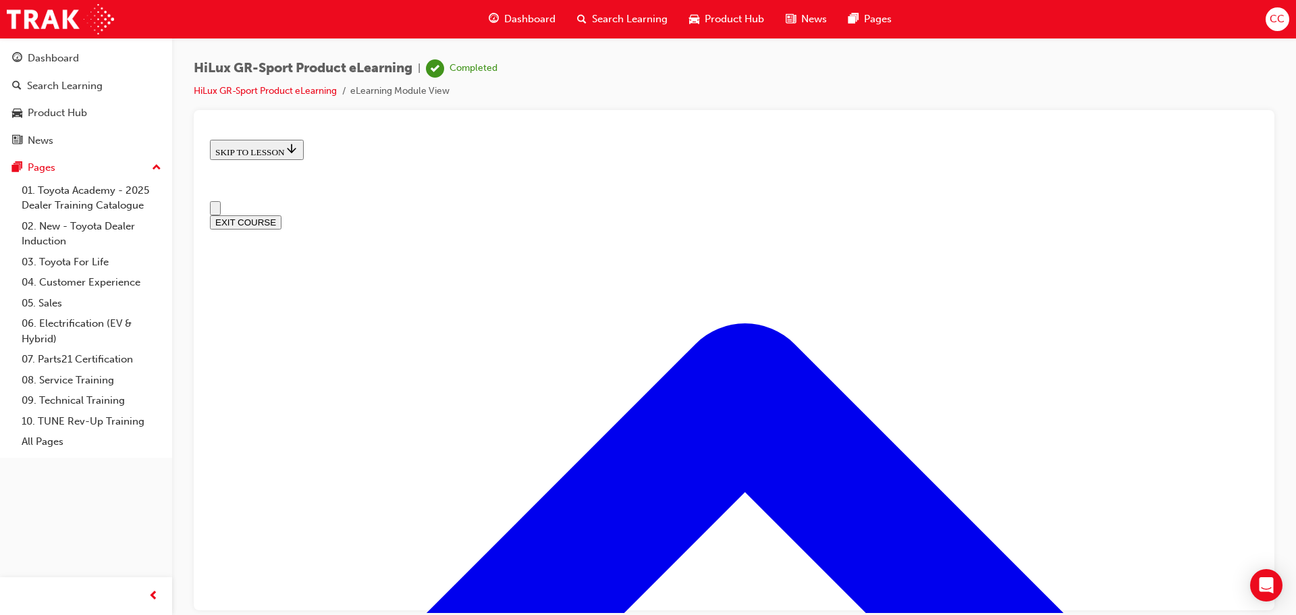
click at [281, 215] on button "EXIT COURSE" at bounding box center [246, 222] width 72 height 14
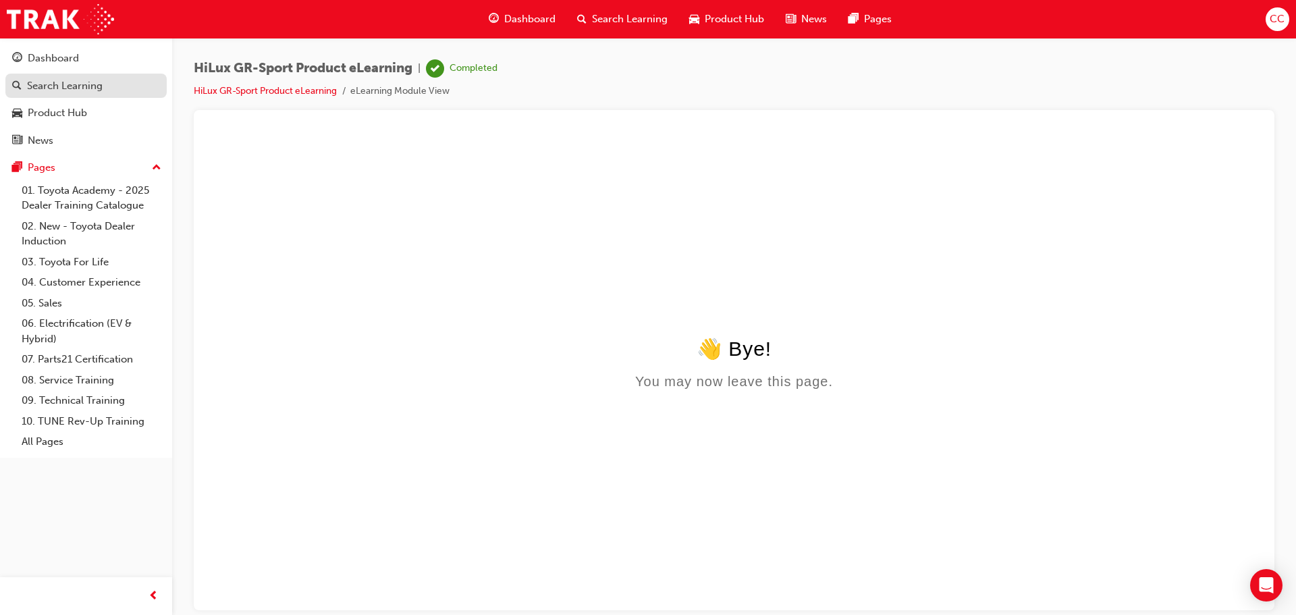
click at [87, 76] on link "Search Learning" at bounding box center [85, 86] width 161 height 25
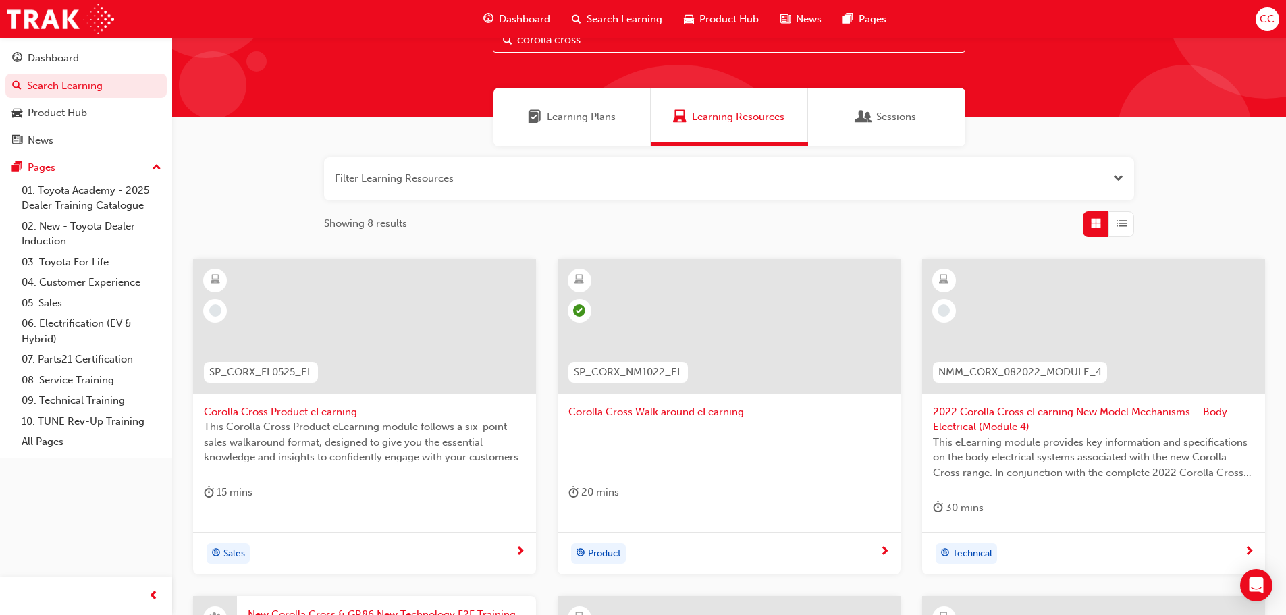
scroll to position [135, 0]
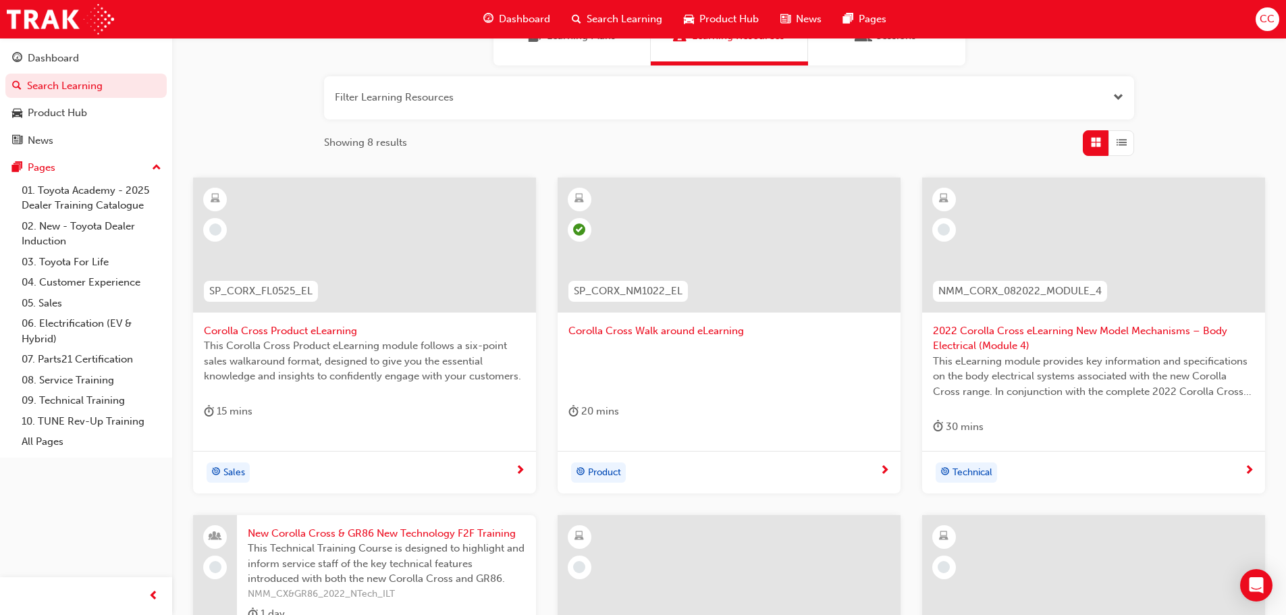
click at [329, 331] on span "Corolla Cross Product eLearning" at bounding box center [364, 331] width 321 height 16
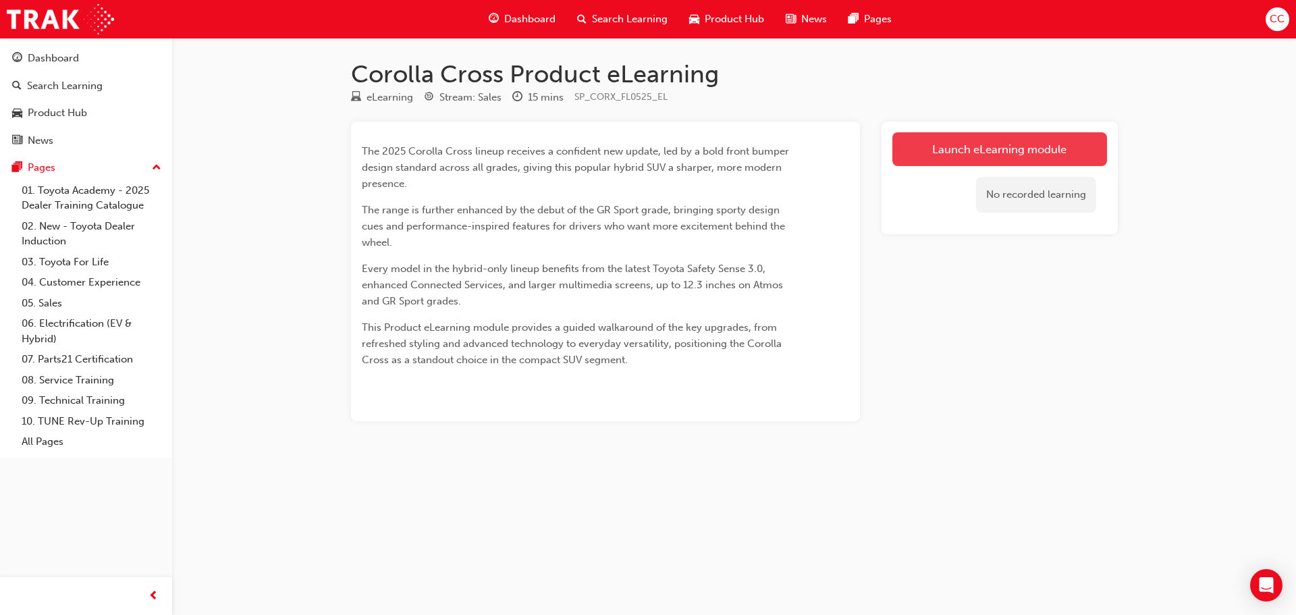
click at [1034, 153] on link "Launch eLearning module" at bounding box center [999, 149] width 215 height 34
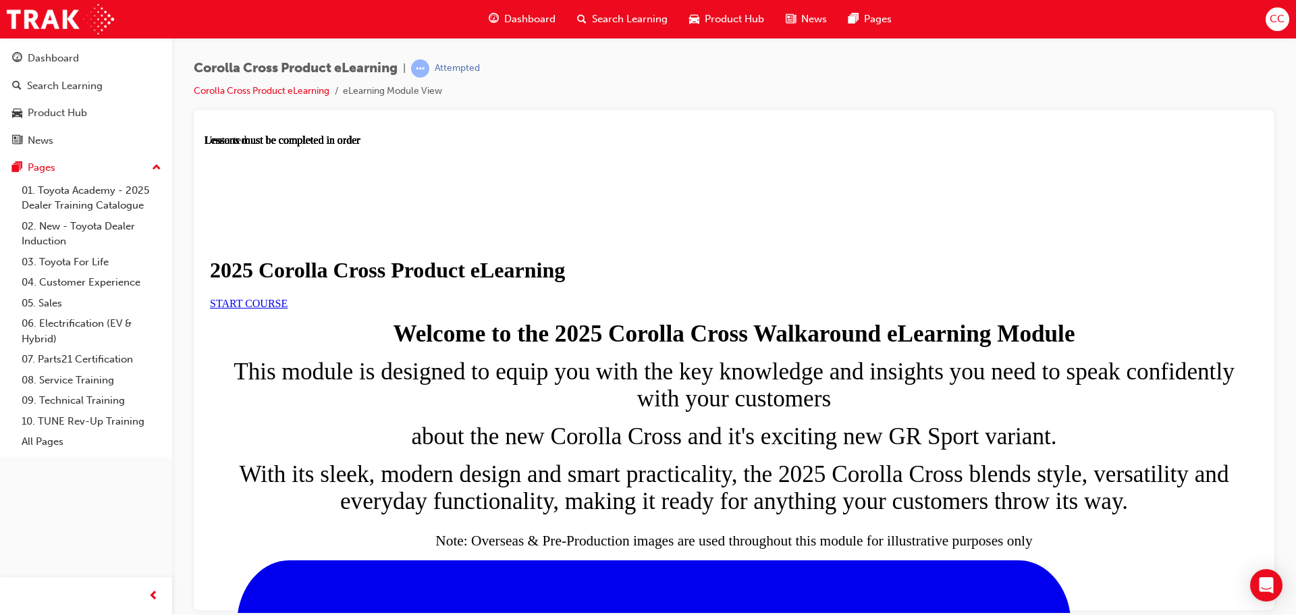
click at [288, 308] on link "START COURSE" at bounding box center [249, 302] width 78 height 11
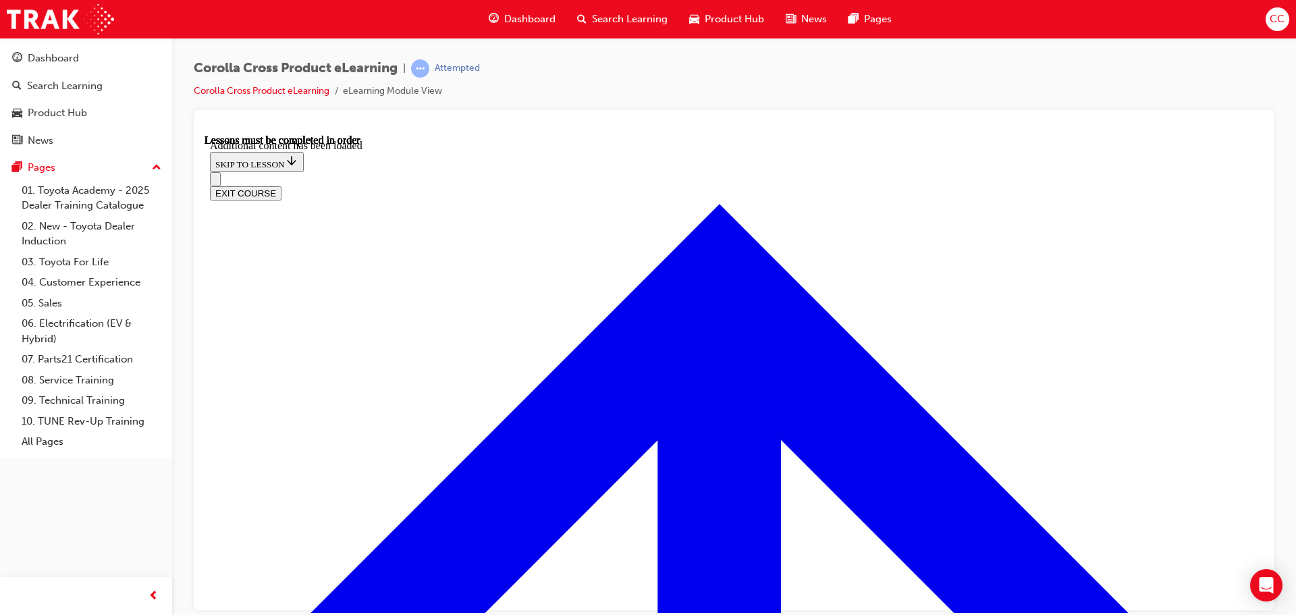
scroll to position [2271, 0]
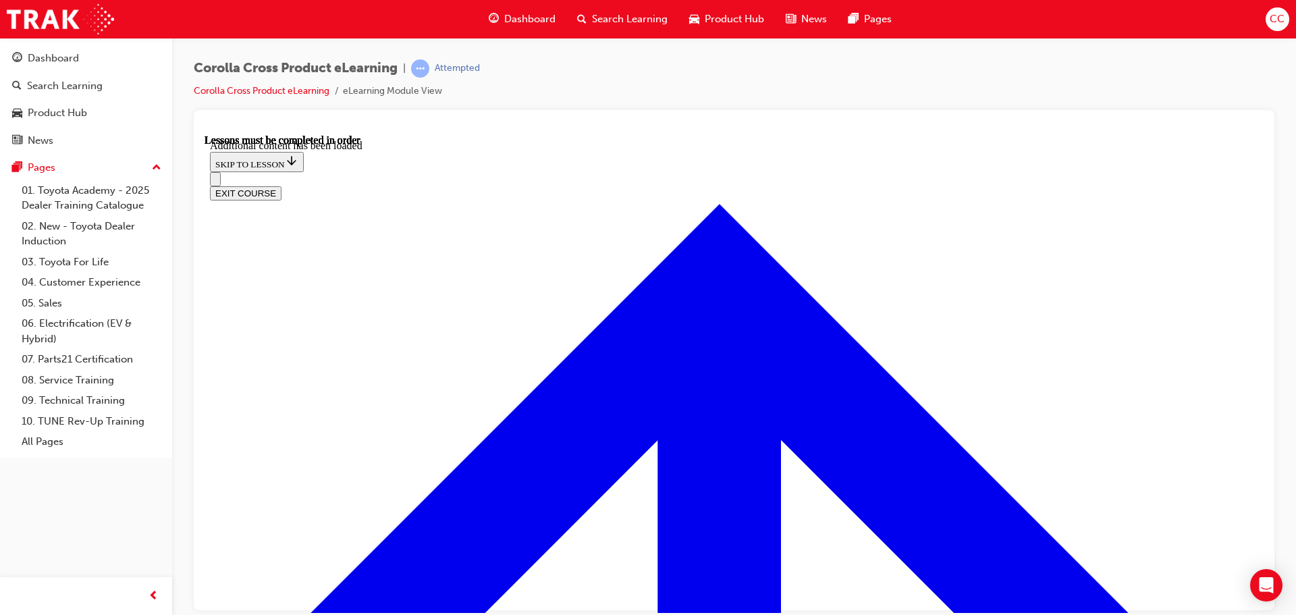
radio input "true"
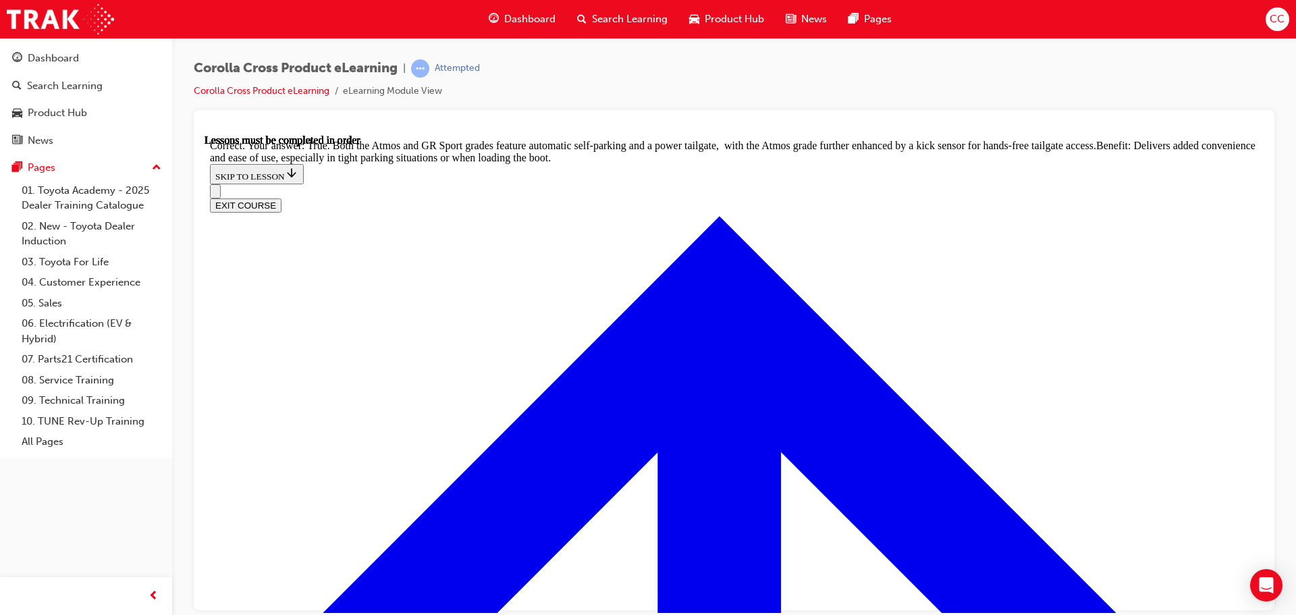
scroll to position [2960, 0]
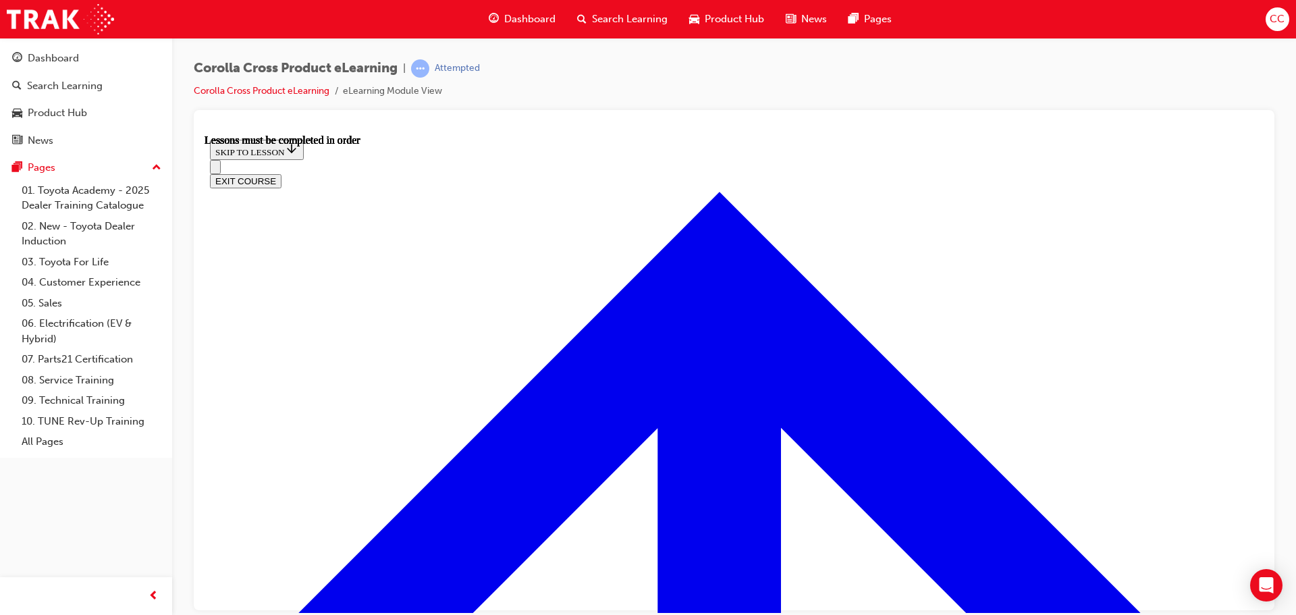
scroll to position [0, 0]
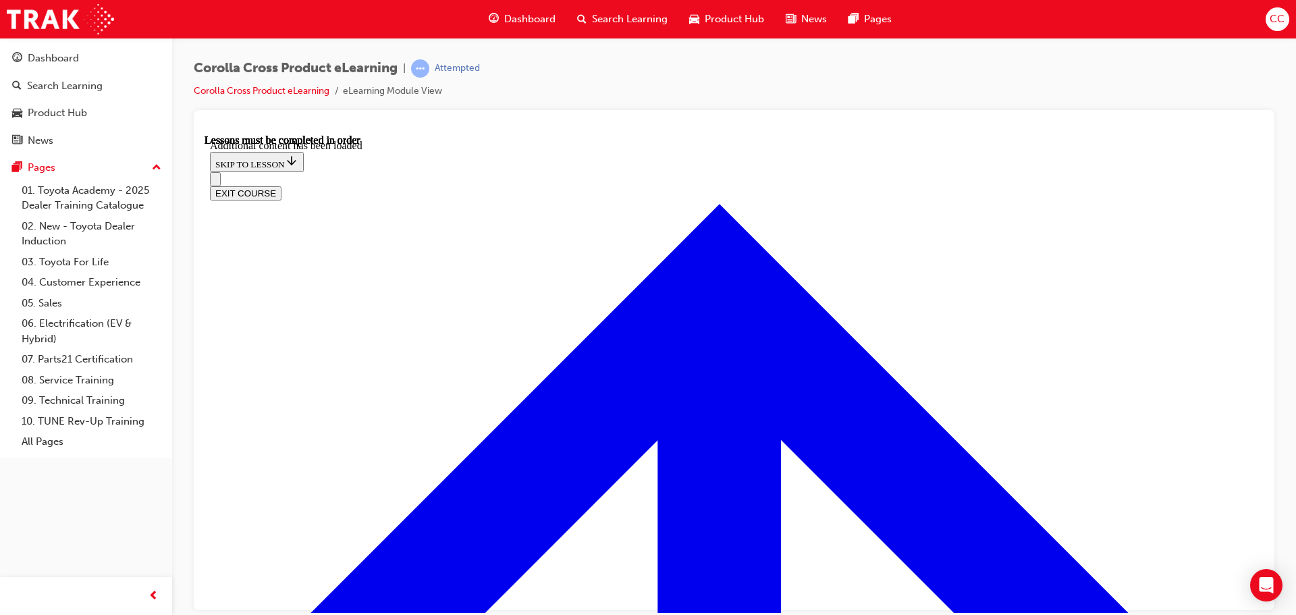
scroll to position [2724, 0]
radio input "true"
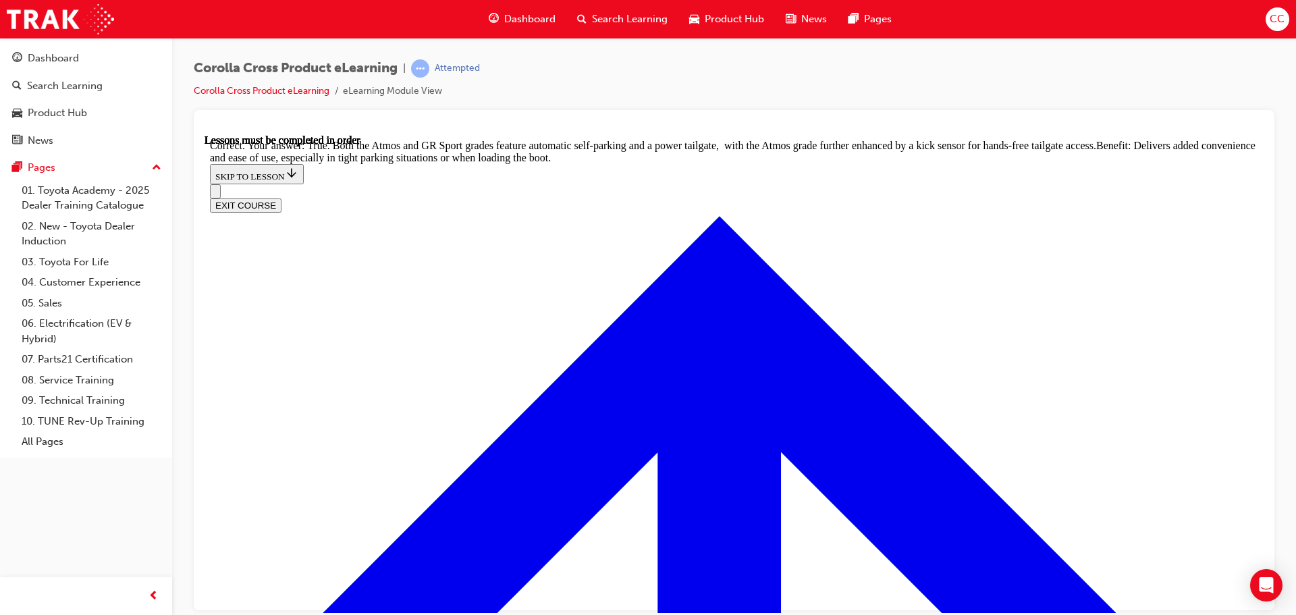
scroll to position [2927, 0]
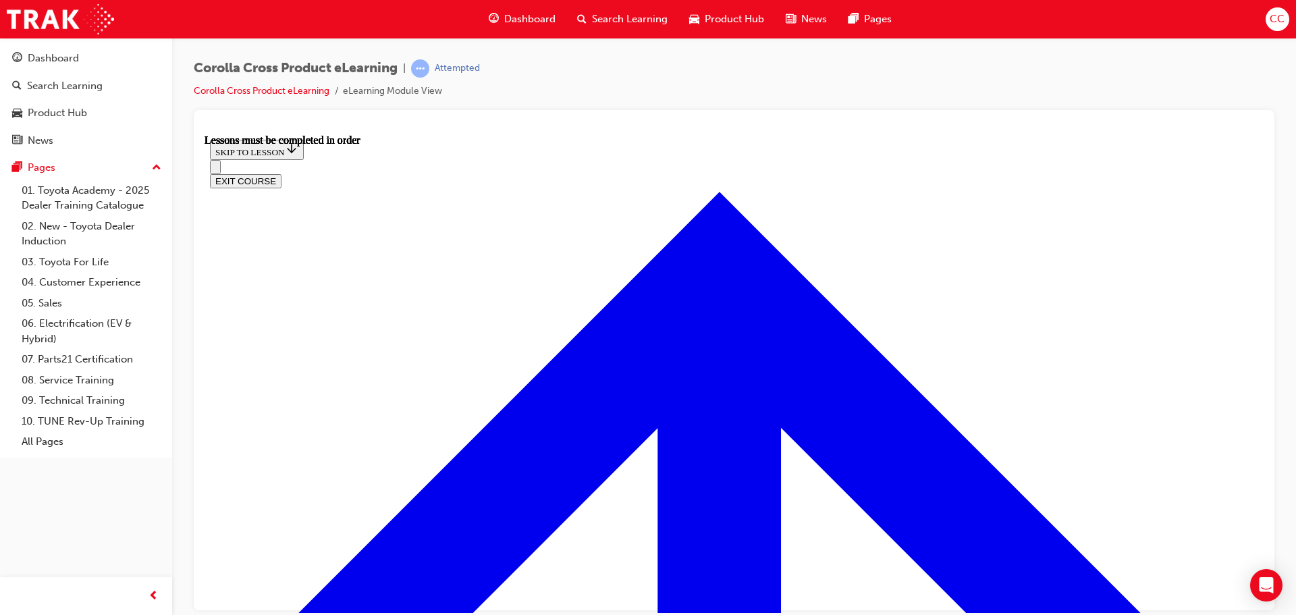
scroll to position [1195, 0]
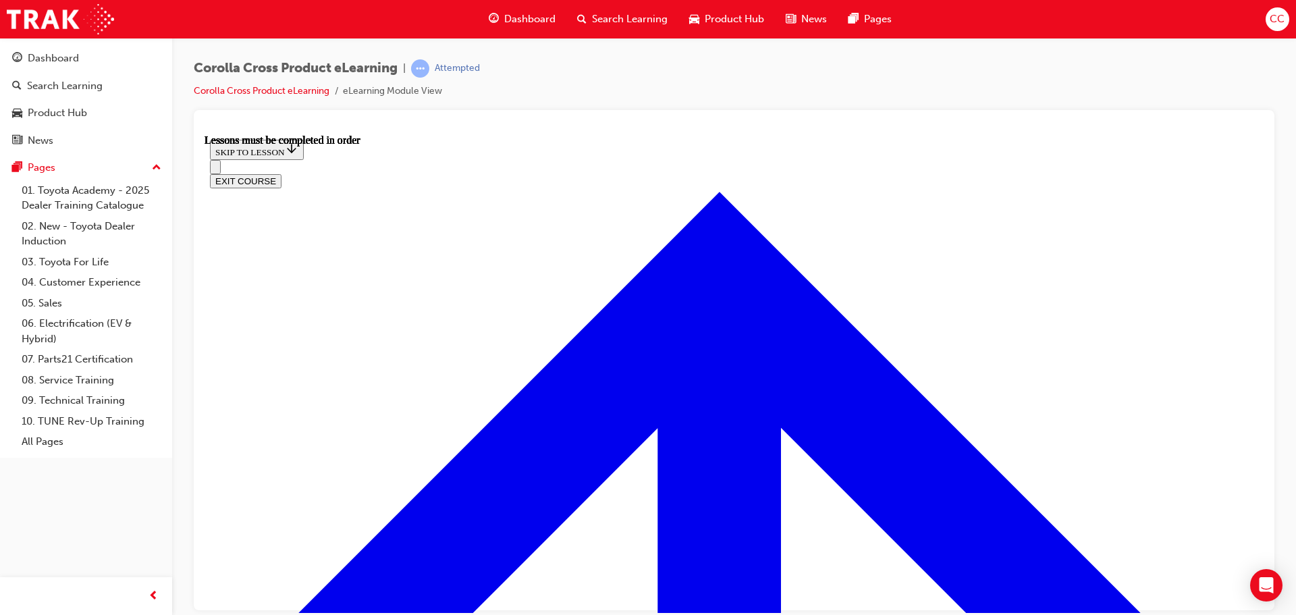
drag, startPoint x: 974, startPoint y: 588, endPoint x: 953, endPoint y: 570, distance: 27.7
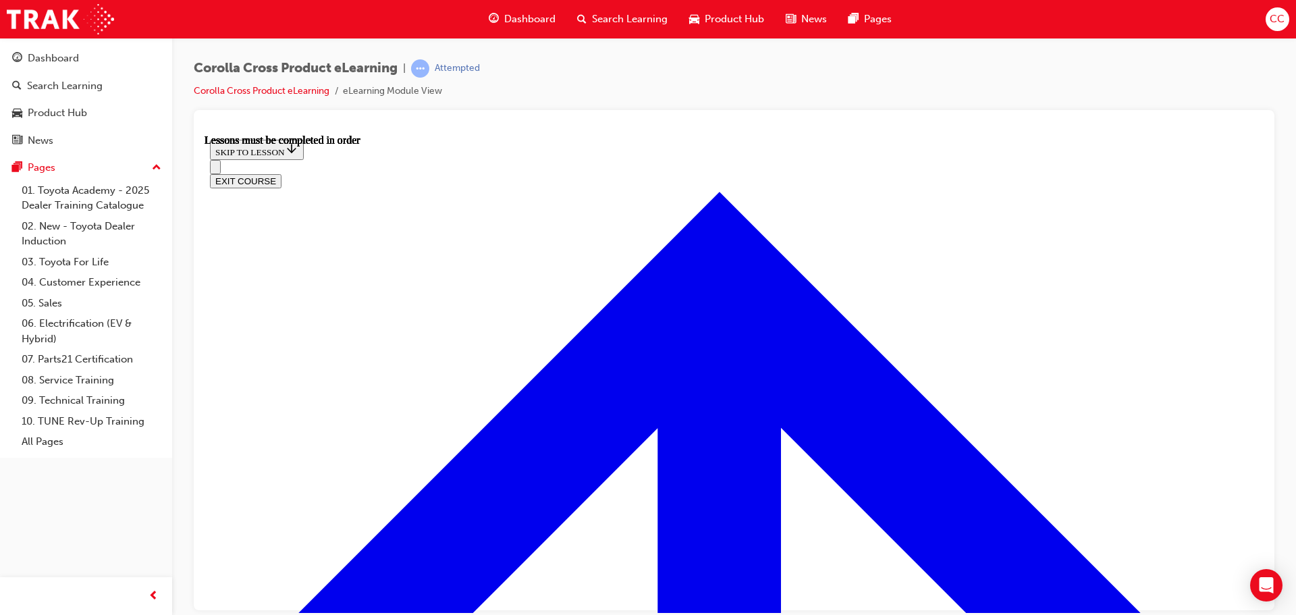
scroll to position [1236, 0]
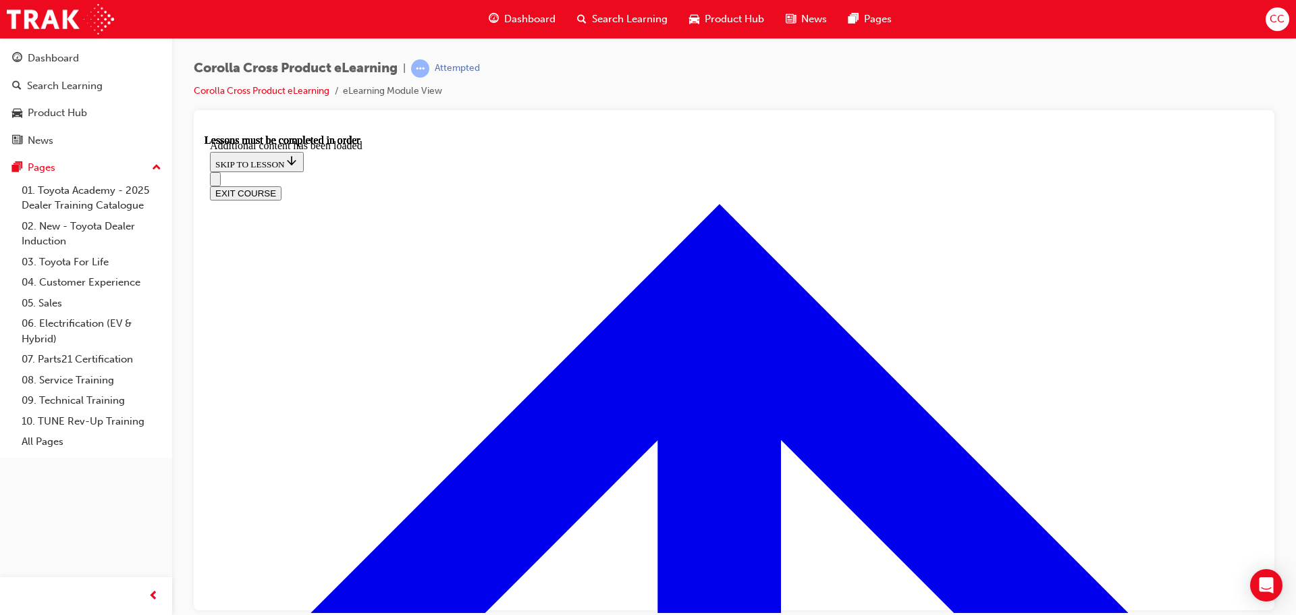
scroll to position [1938, 0]
radio input "true"
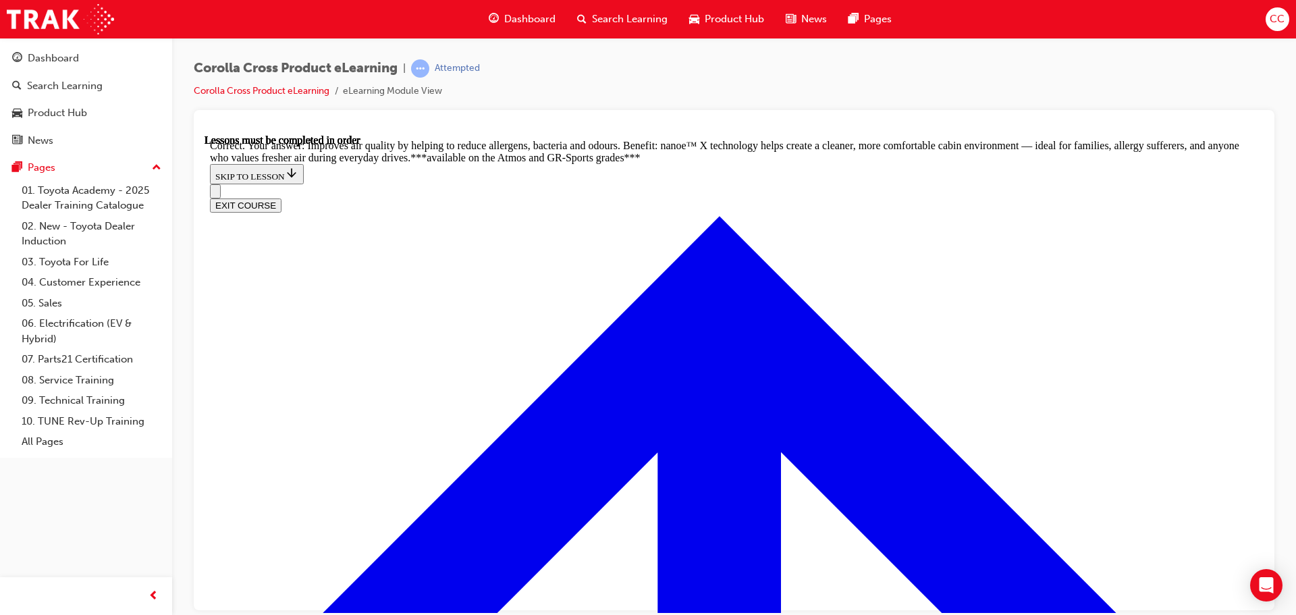
scroll to position [2613, 0]
radio input "true"
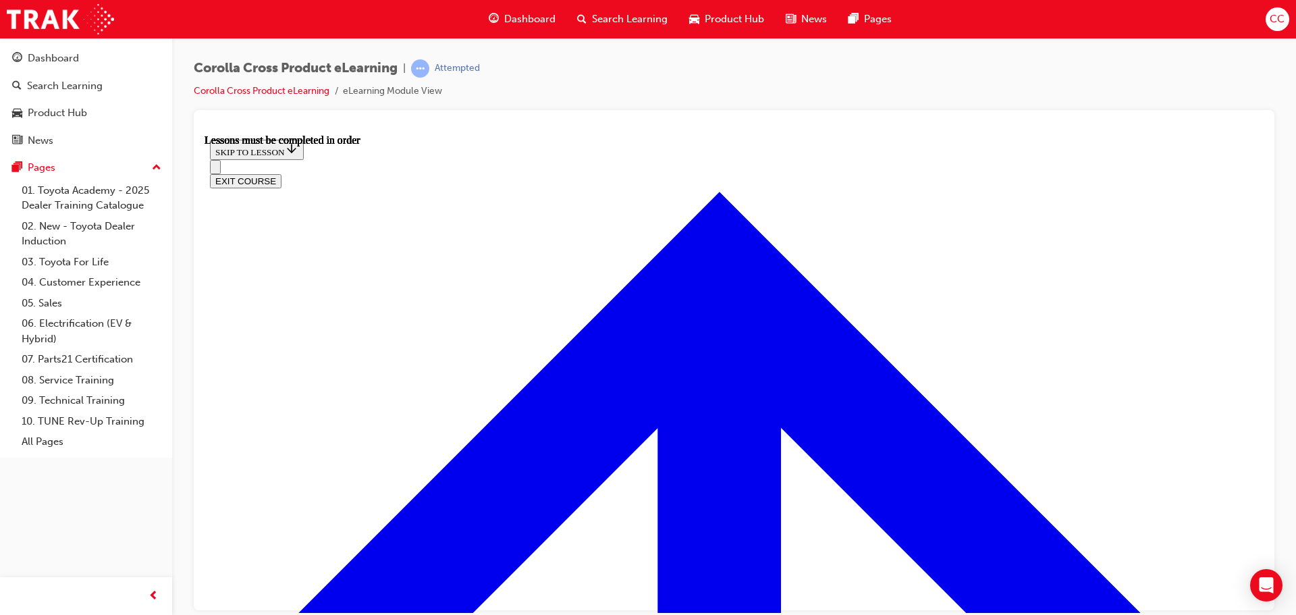
scroll to position [1163, 0]
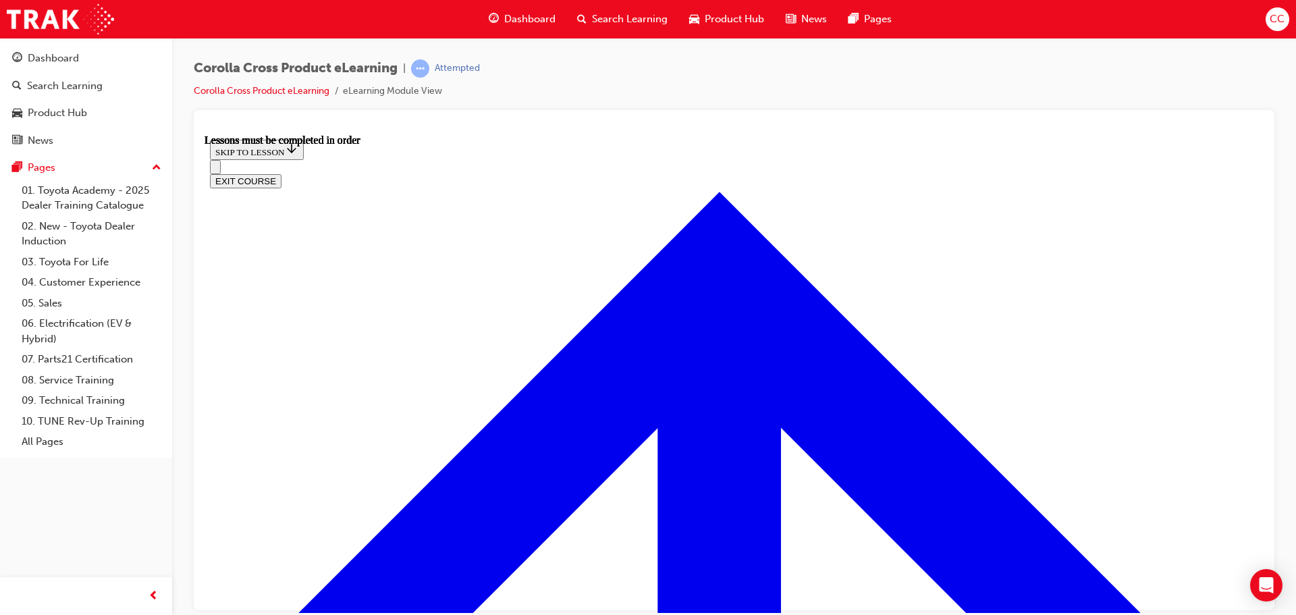
scroll to position [384, 0]
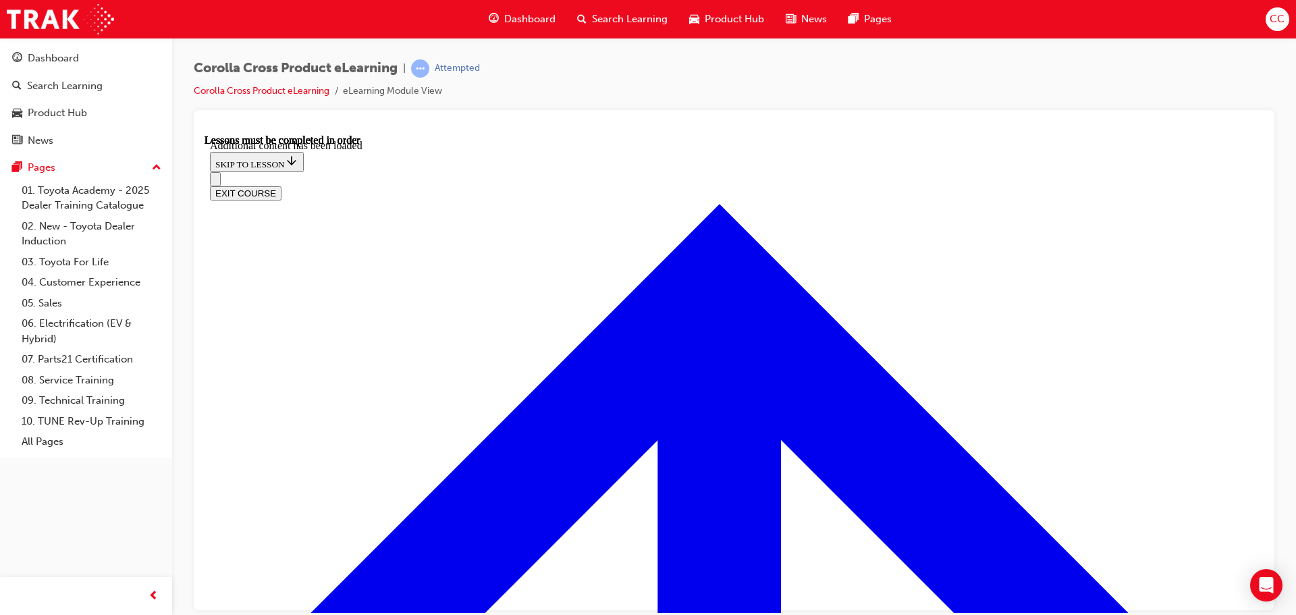
scroll to position [2161, 0]
radio input "true"
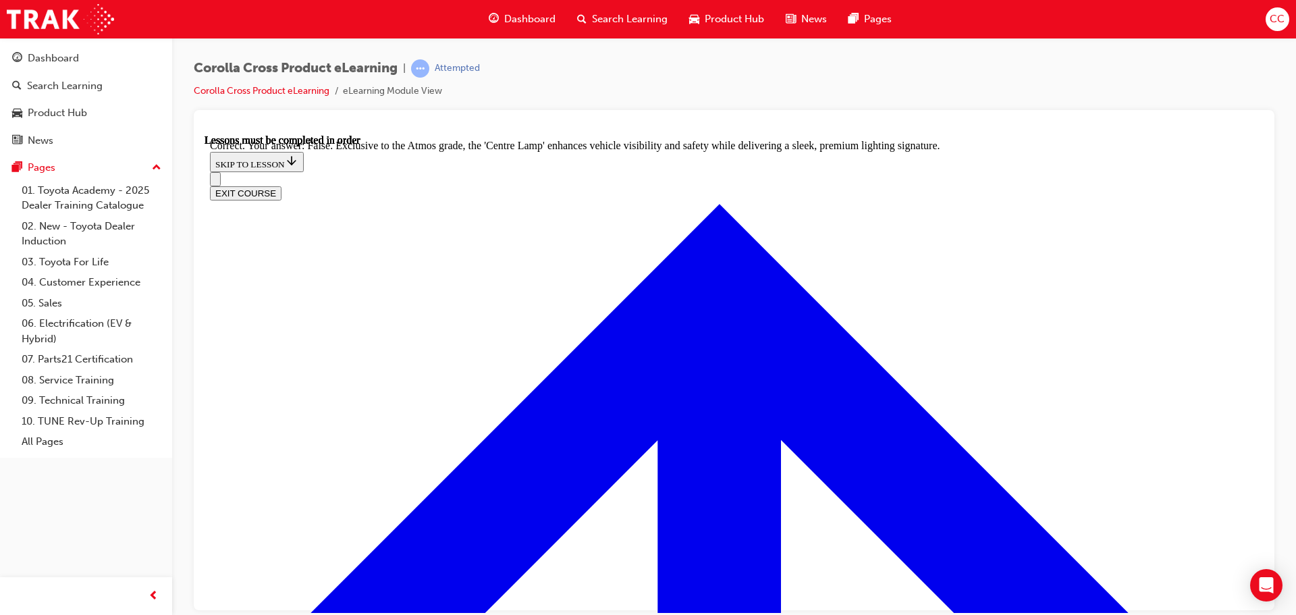
scroll to position [2395, 0]
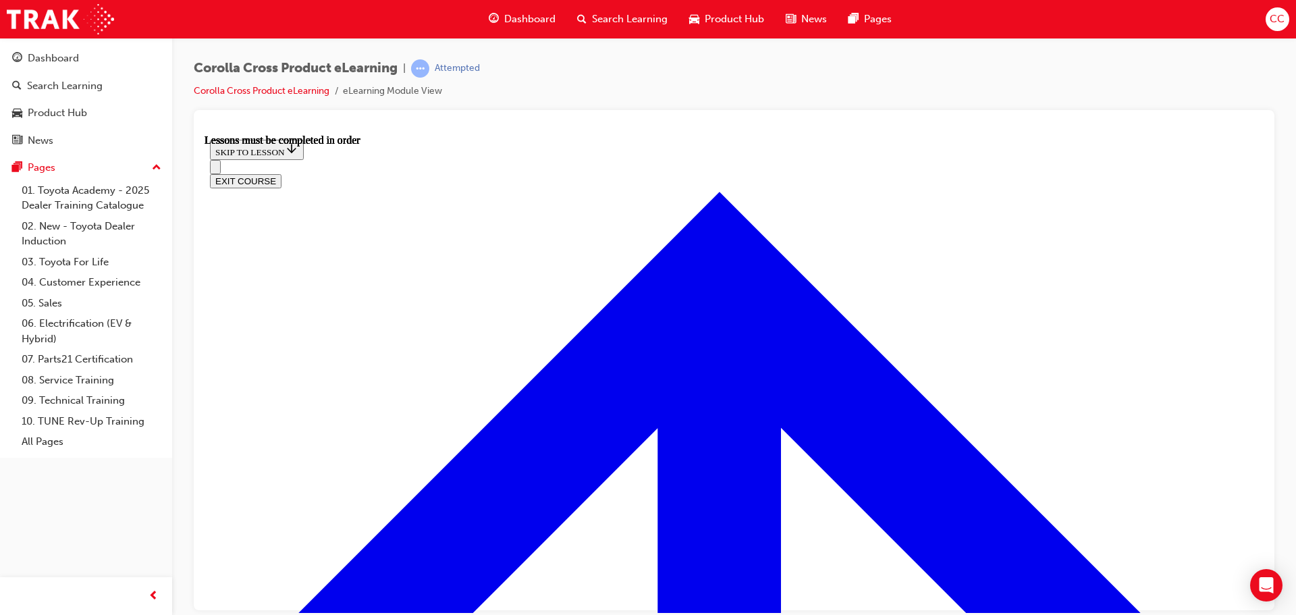
scroll to position [1115, 0]
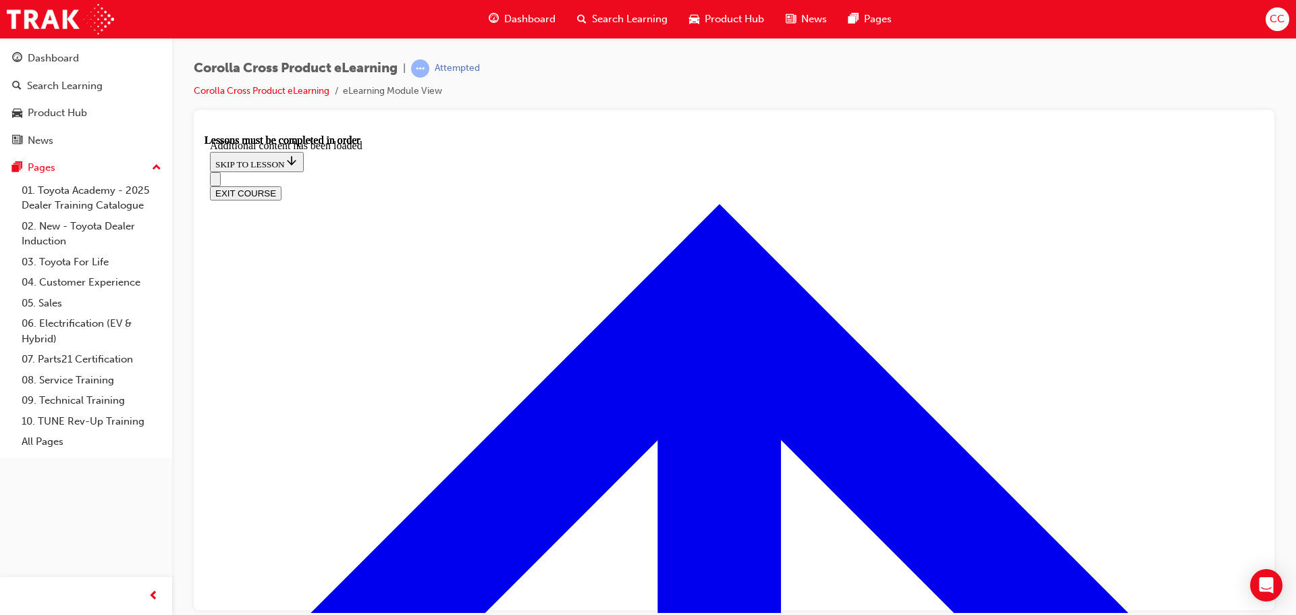
scroll to position [1650, 0]
radio input "true"
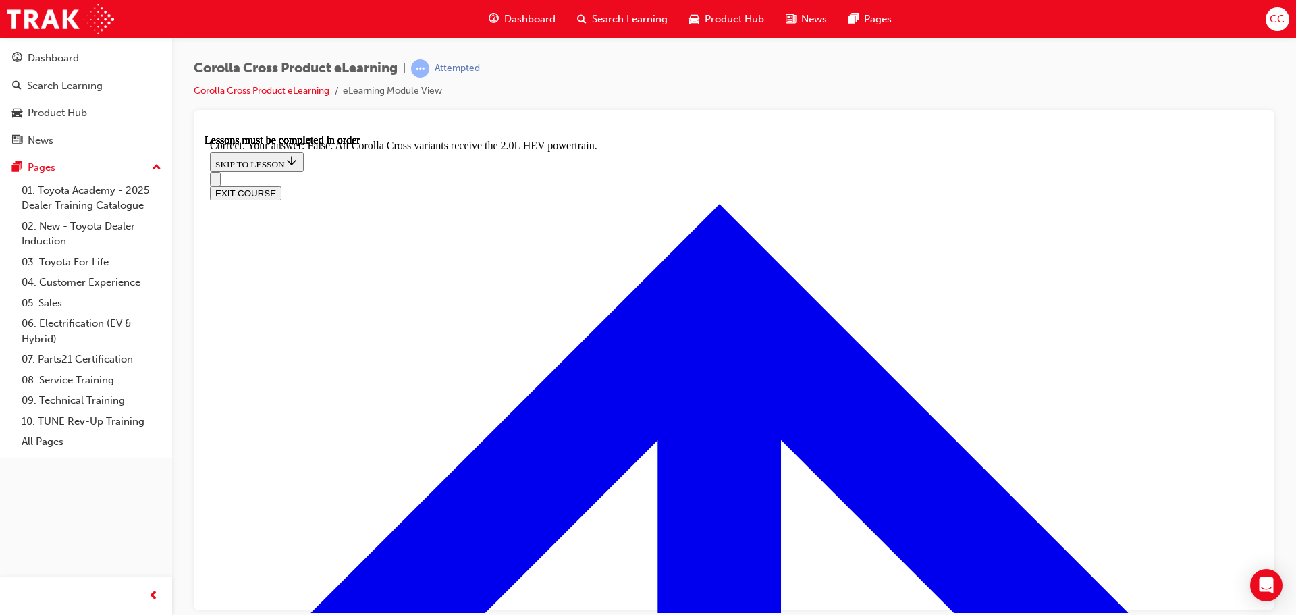
scroll to position [1893, 0]
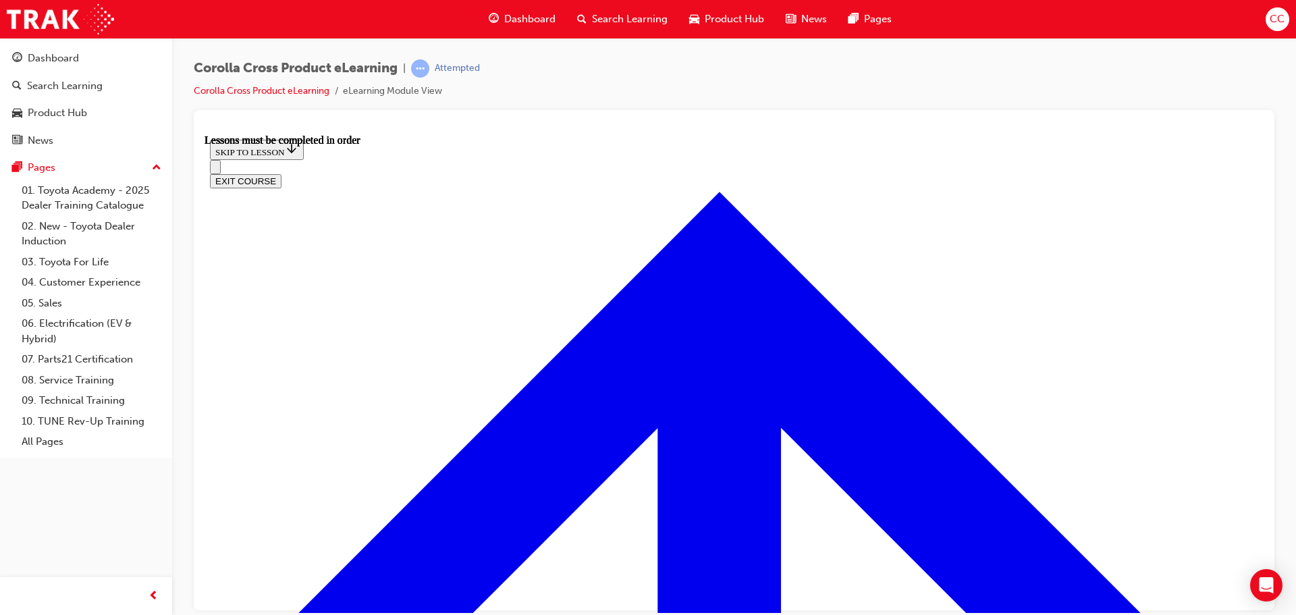
scroll to position [1127, 0]
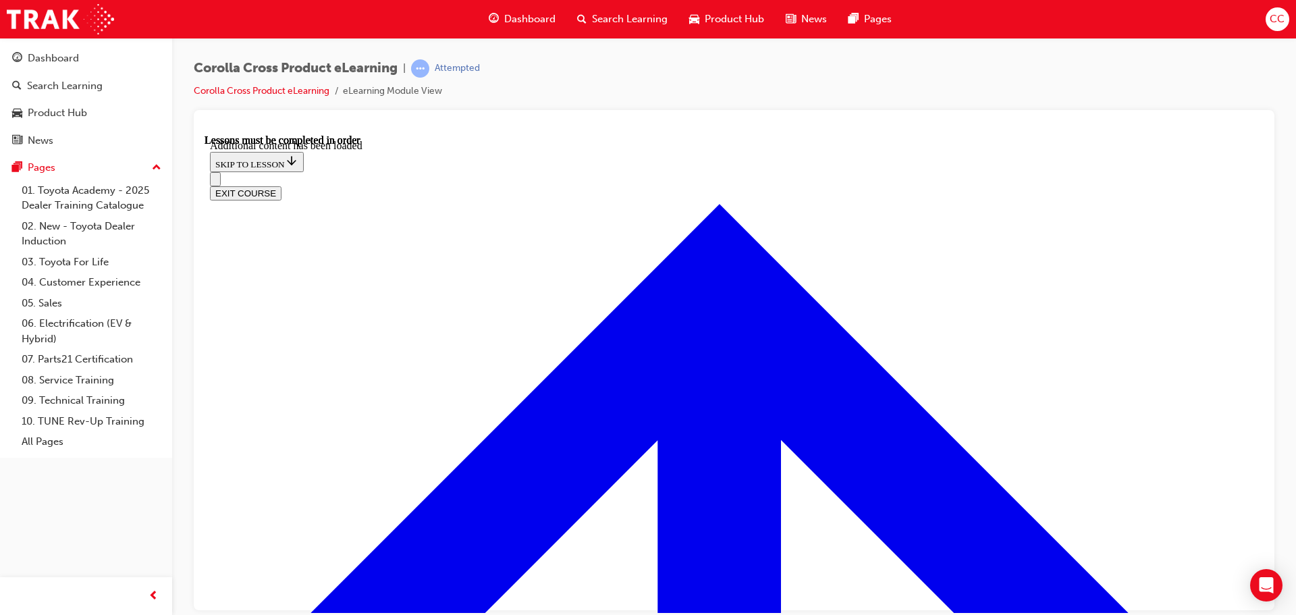
scroll to position [1685, 0]
radio input "true"
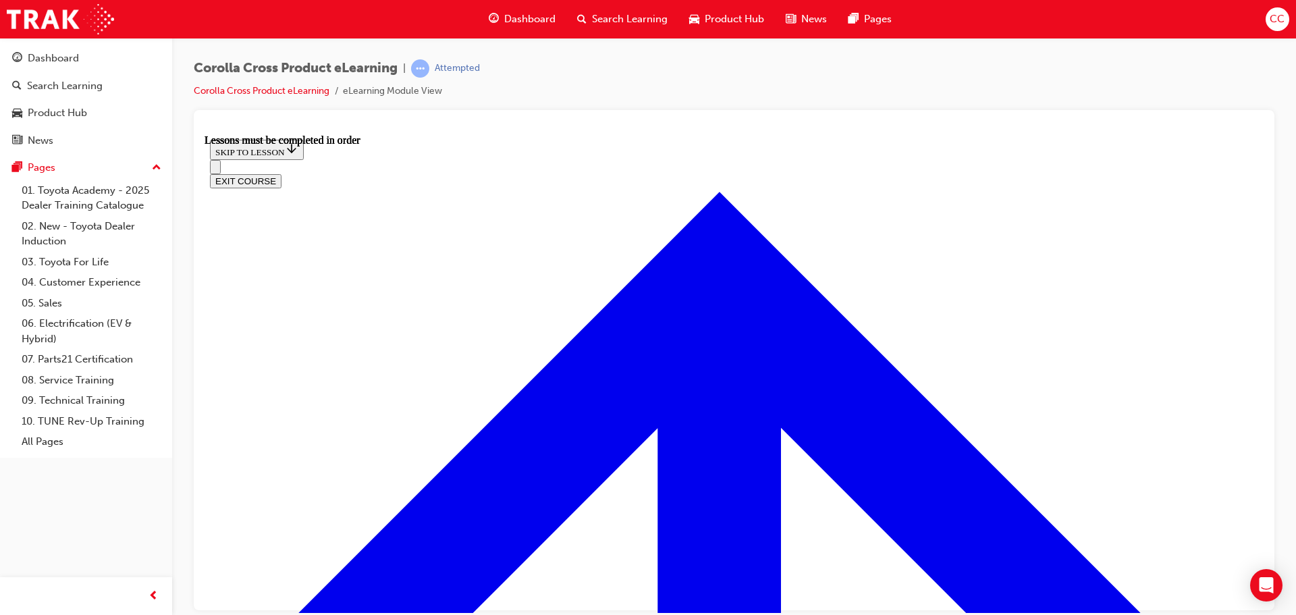
scroll to position [1127, 0]
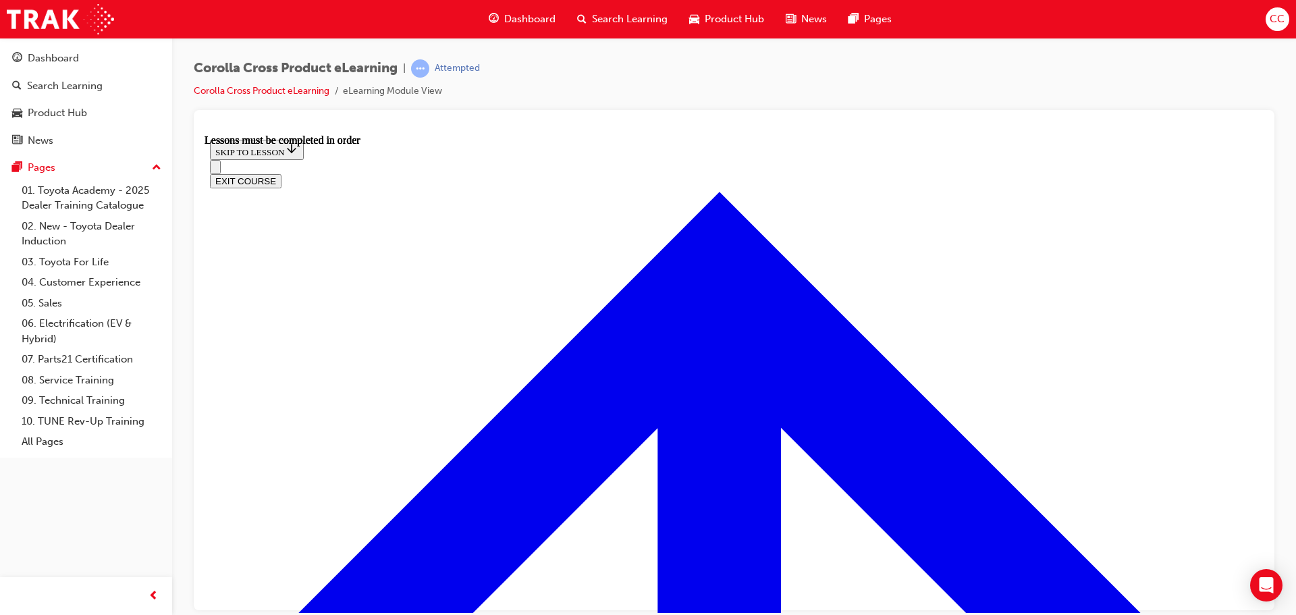
scroll to position [1350, 0]
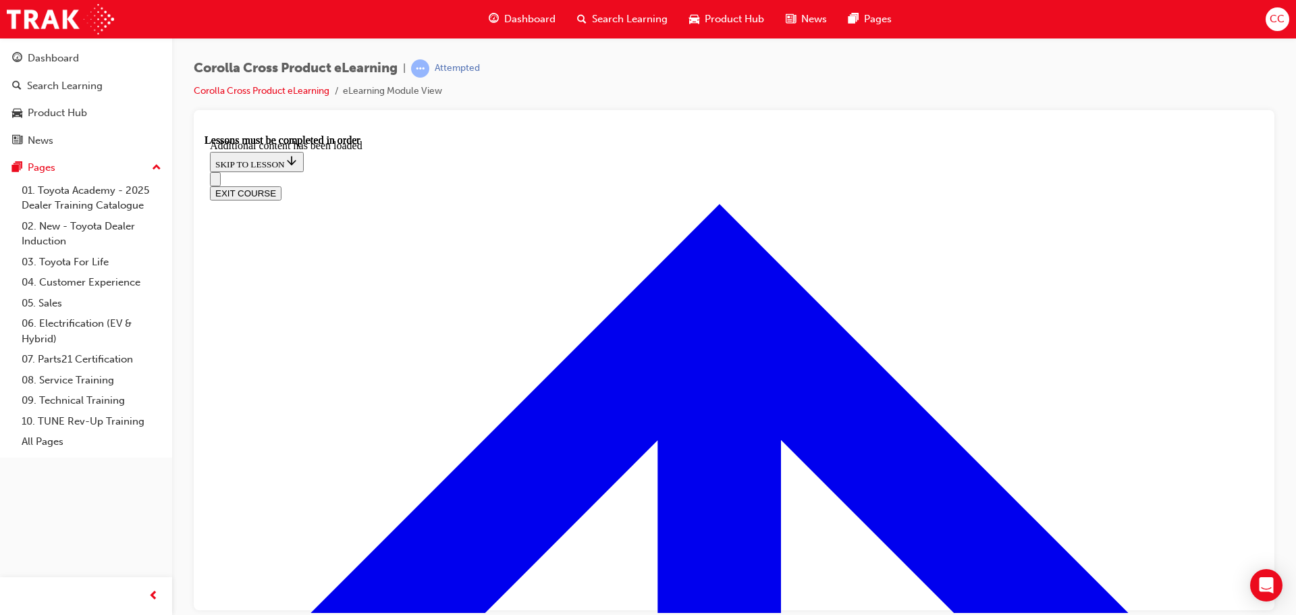
scroll to position [2223, 0]
radio input "true"
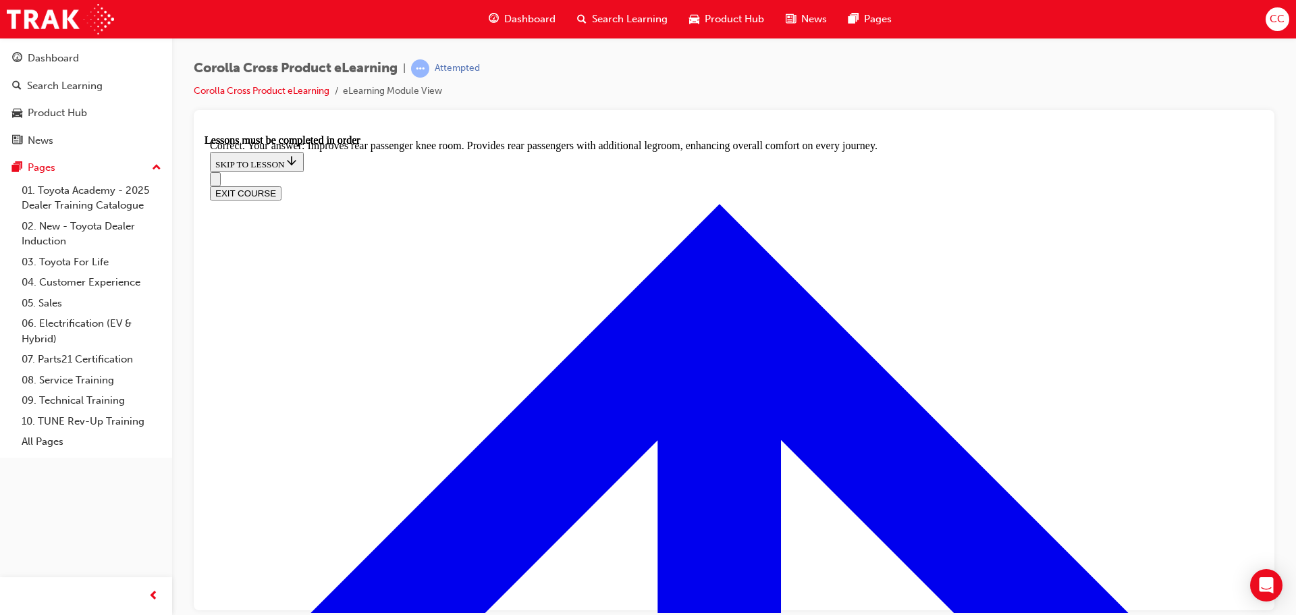
scroll to position [2522, 0]
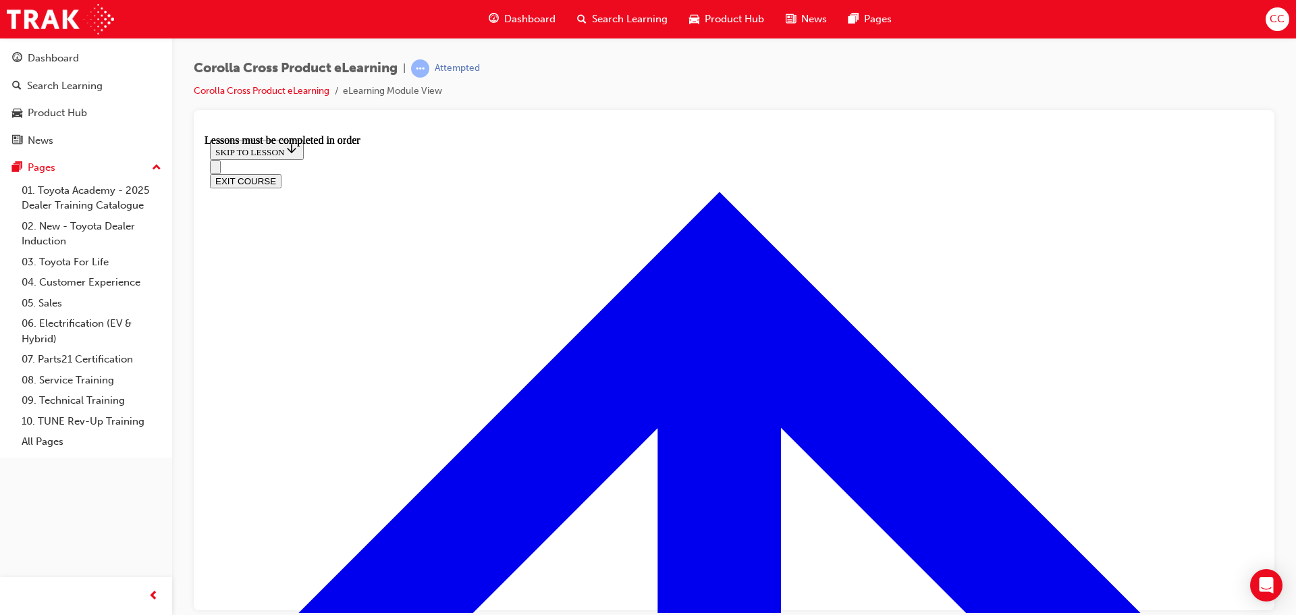
scroll to position [1127, 0]
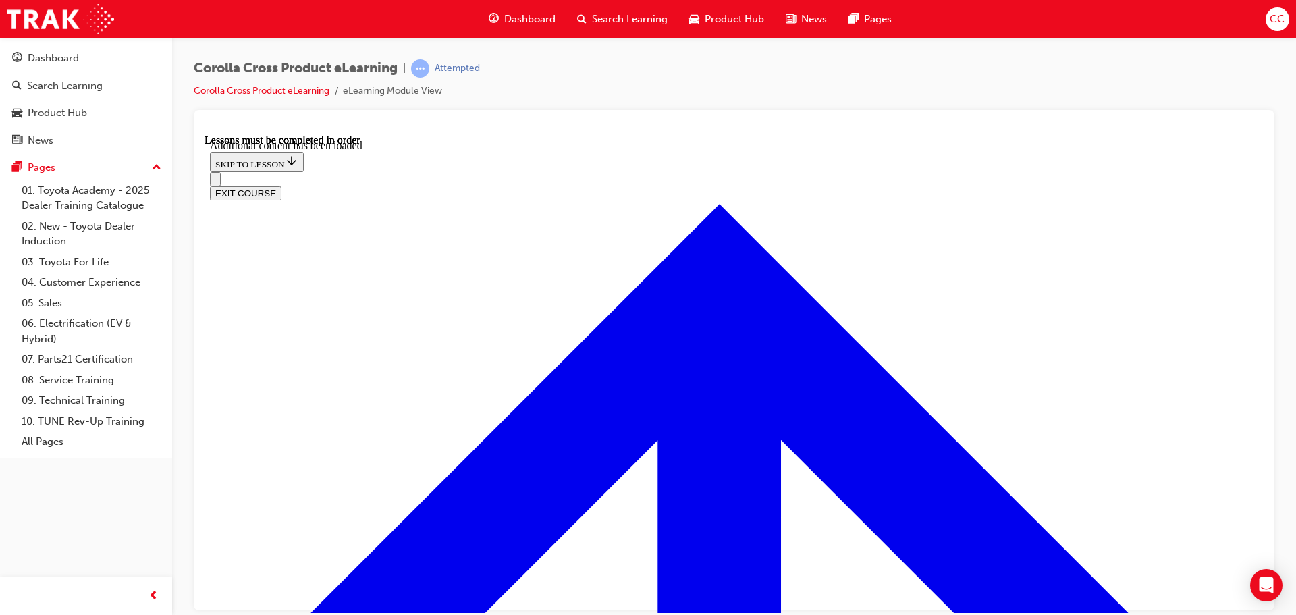
scroll to position [1944, 0]
radio input "true"
drag, startPoint x: 753, startPoint y: 483, endPoint x: 759, endPoint y: 502, distance: 19.9
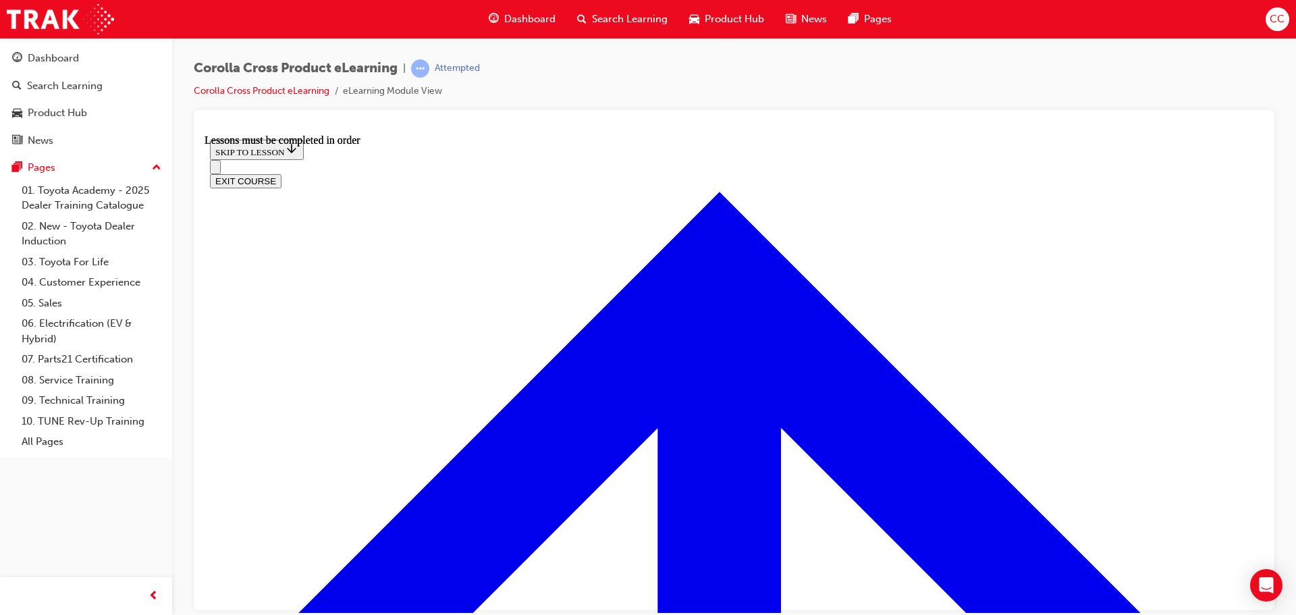
scroll to position [1330, 0]
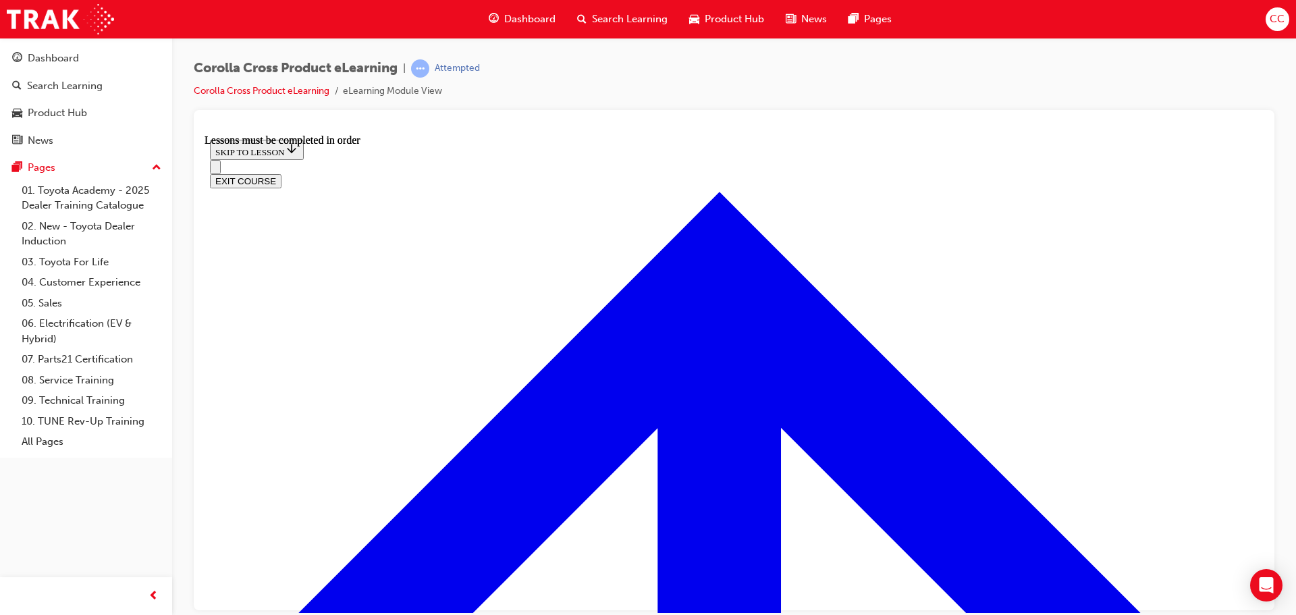
scroll to position [1527, 0]
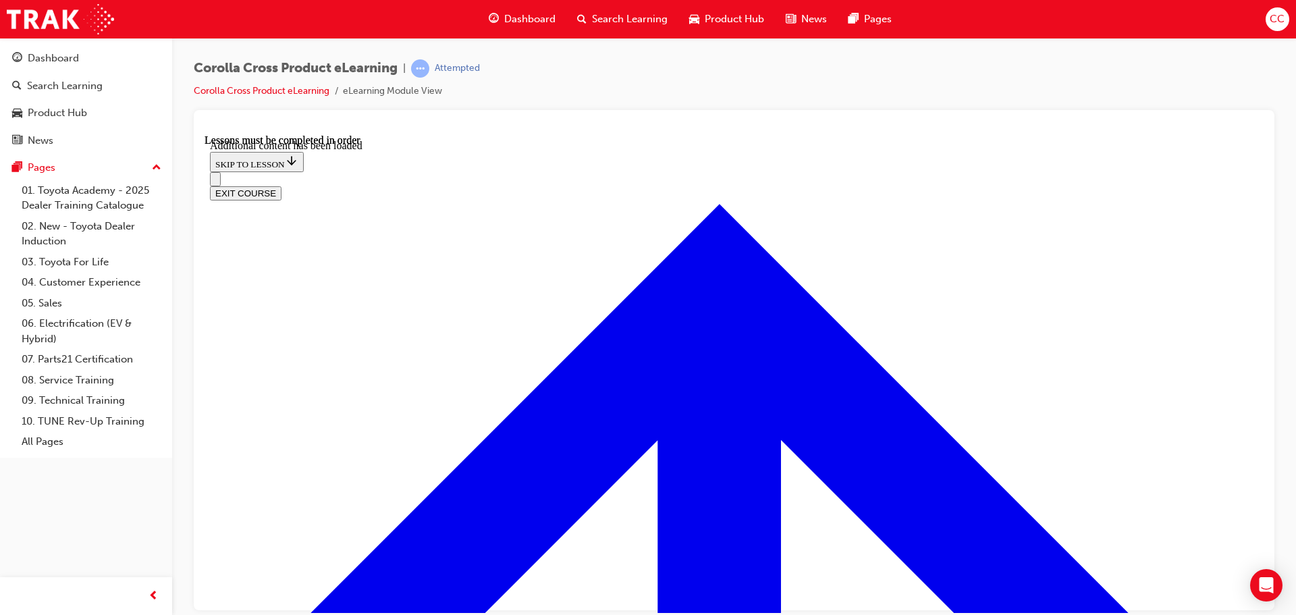
scroll to position [3214, 0]
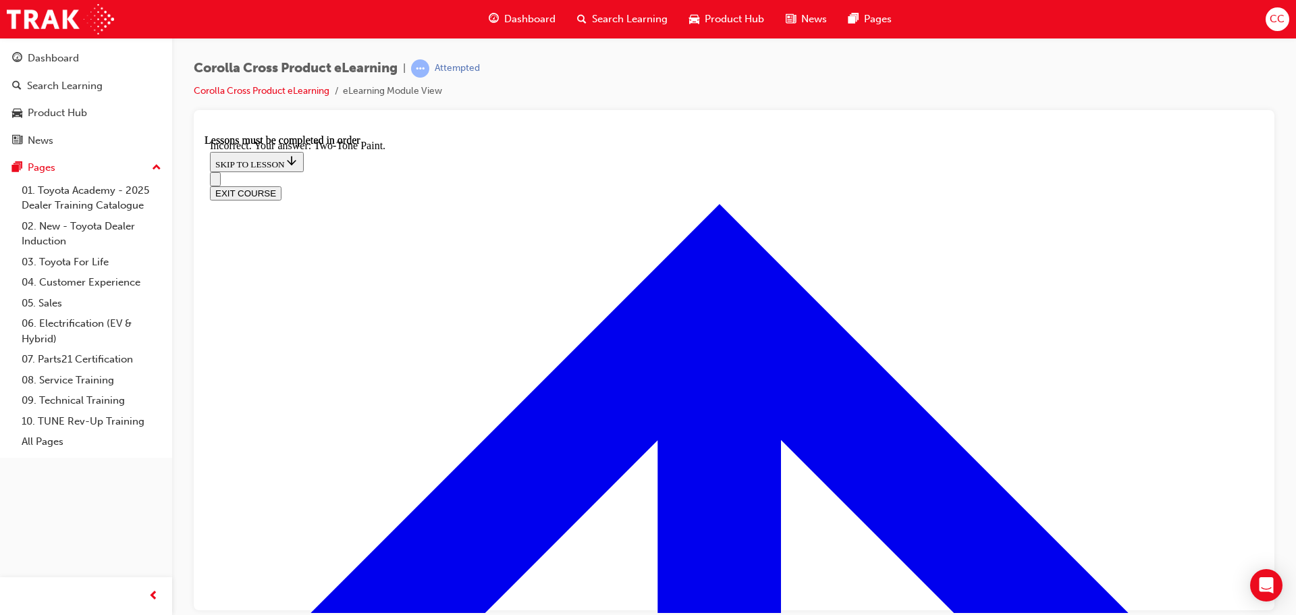
checkbox input "false"
checkbox input "true"
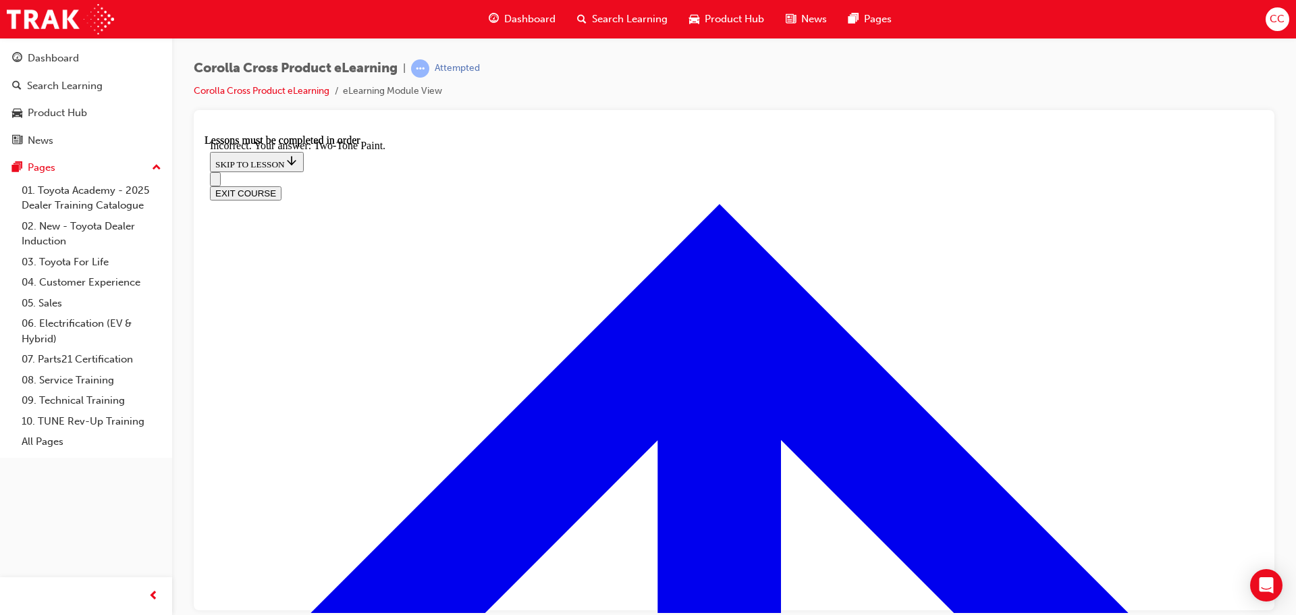
radio input "true"
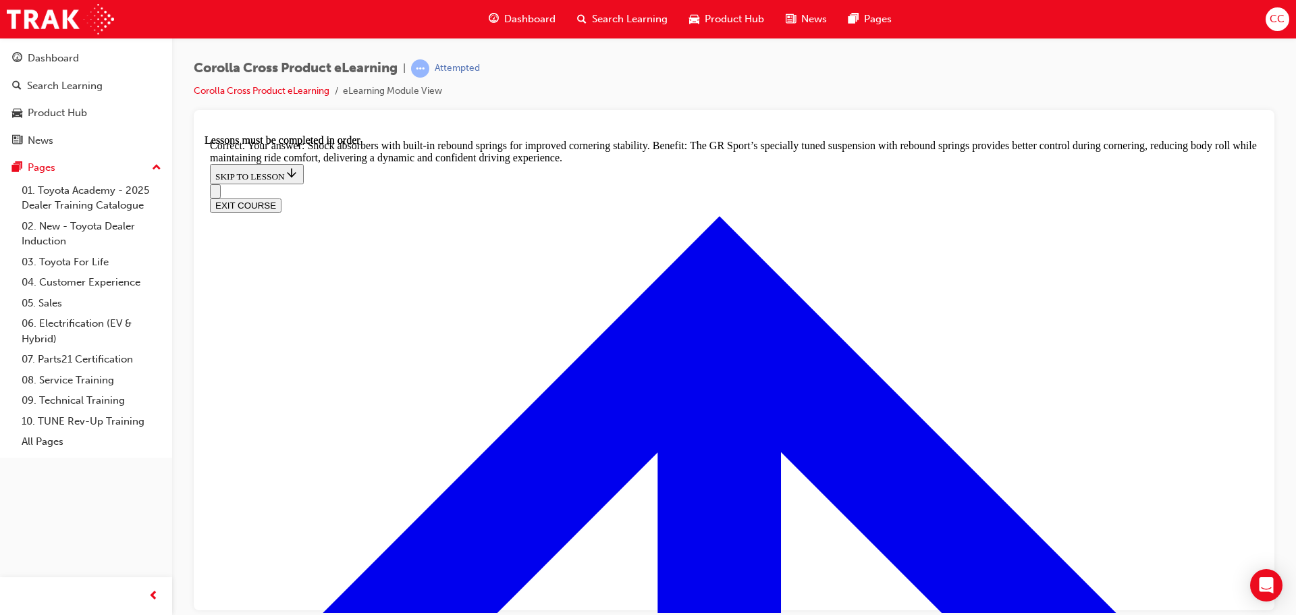
scroll to position [4311, 0]
drag, startPoint x: 774, startPoint y: 547, endPoint x: 775, endPoint y: 537, distance: 10.8
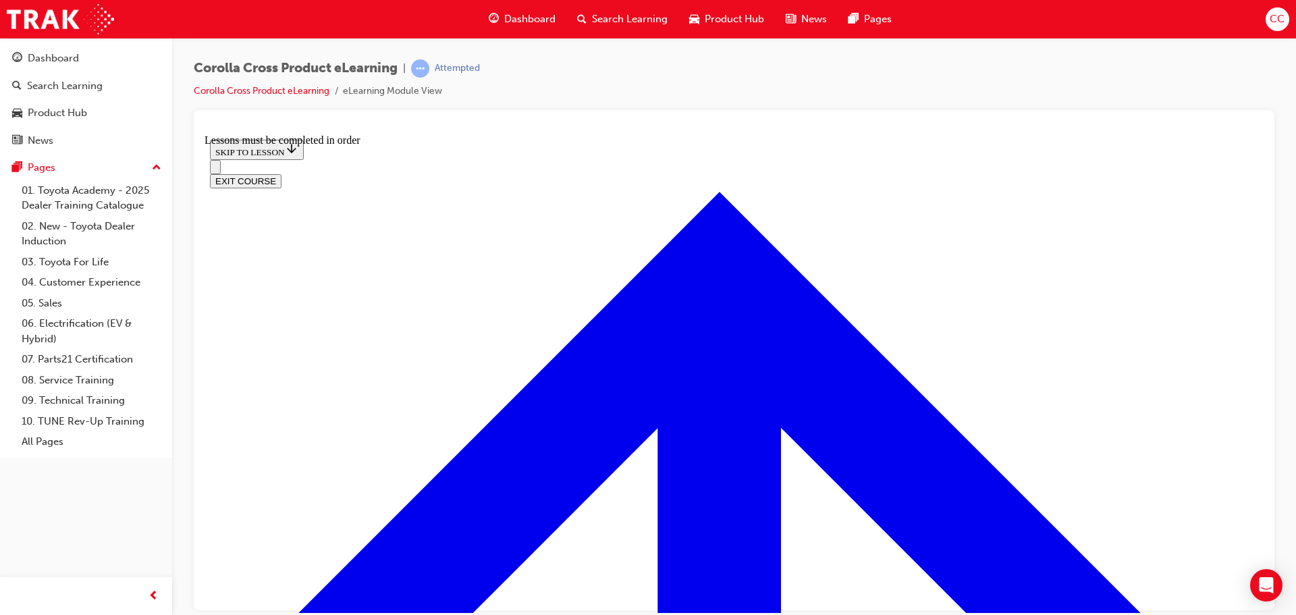
scroll to position [655, 0]
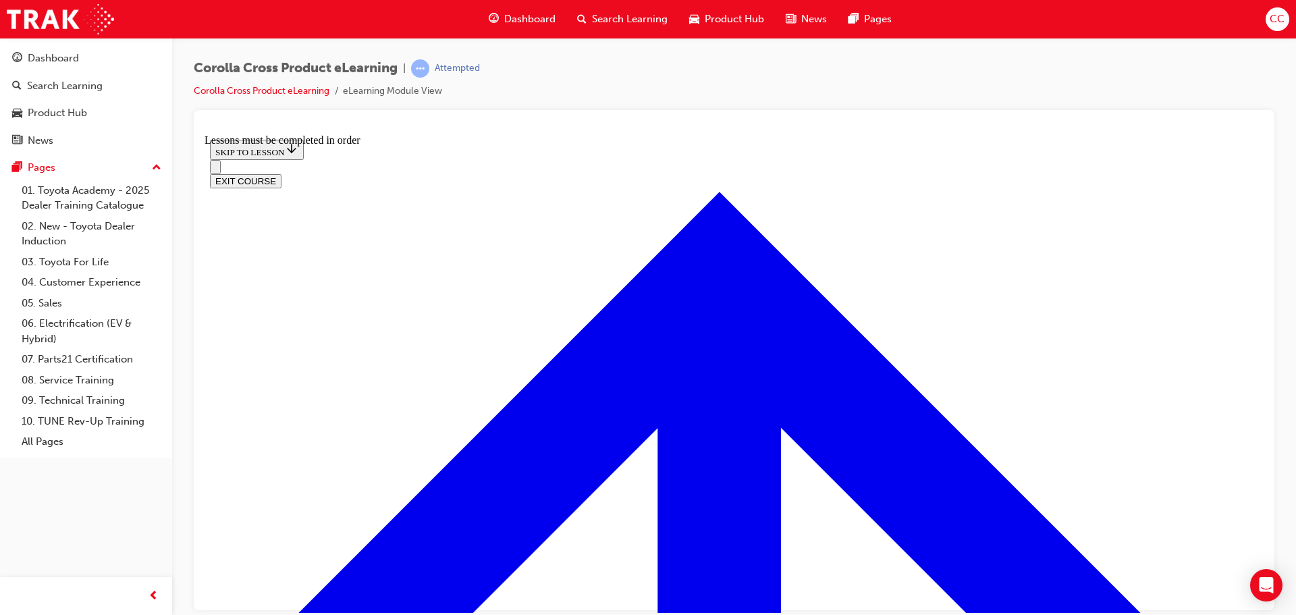
drag, startPoint x: 818, startPoint y: 426, endPoint x: 808, endPoint y: 455, distance: 30.7
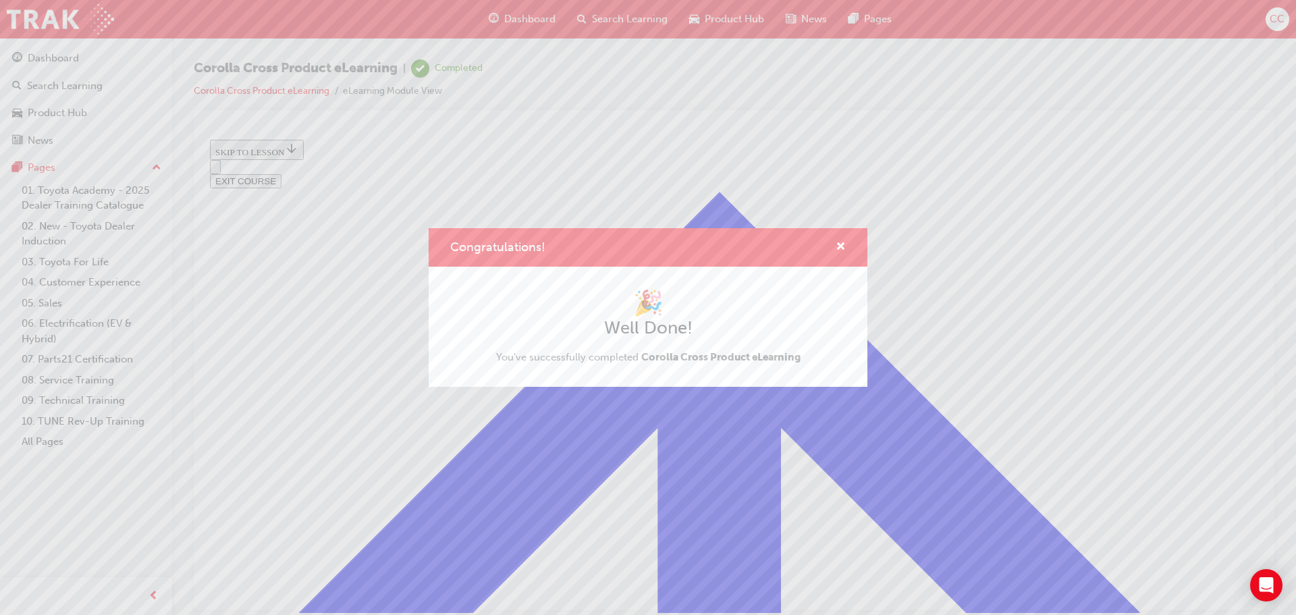
click at [851, 252] on div "Congratulations!" at bounding box center [648, 247] width 439 height 38
click at [838, 250] on span "cross-icon" at bounding box center [841, 248] width 10 height 12
